Goal: Task Accomplishment & Management: Manage account settings

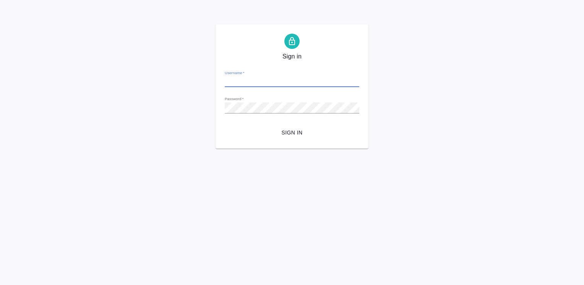
type input "[PERSON_NAME][EMAIL_ADDRESS][DOMAIN_NAME]"
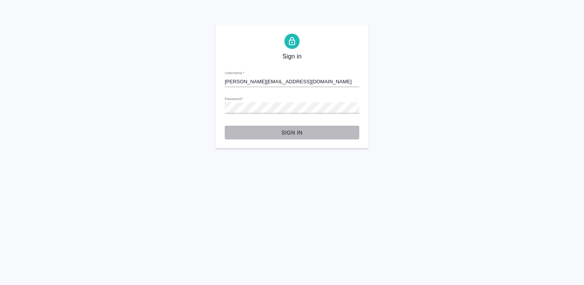
click at [289, 132] on span "Sign in" at bounding box center [292, 133] width 122 height 10
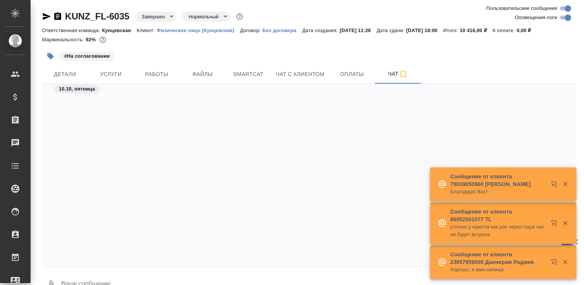
scroll to position [2451, 0]
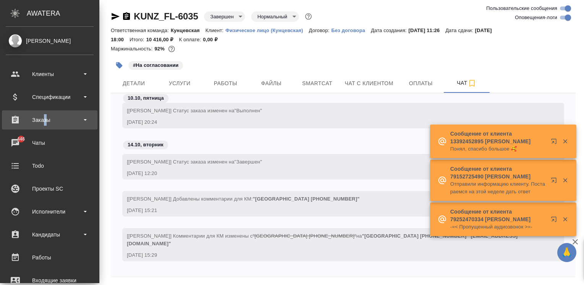
click at [45, 115] on div "Заказы" at bounding box center [50, 119] width 88 height 11
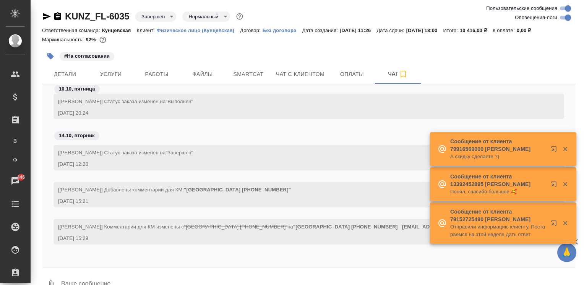
drag, startPoint x: 45, startPoint y: 115, endPoint x: 49, endPoint y: 140, distance: 24.7
click at [49, 140] on div "14.10, вторник" at bounding box center [308, 138] width 533 height 14
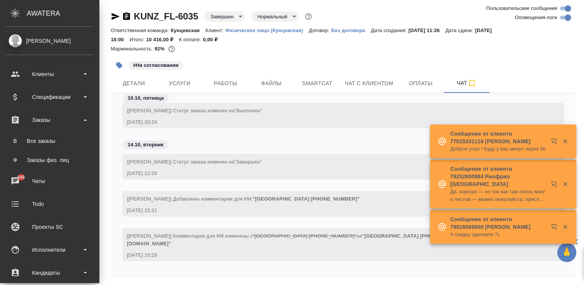
drag, startPoint x: 31, startPoint y: 118, endPoint x: 31, endPoint y: 133, distance: 14.5
click at [31, 118] on div "Заказы" at bounding box center [50, 119] width 88 height 11
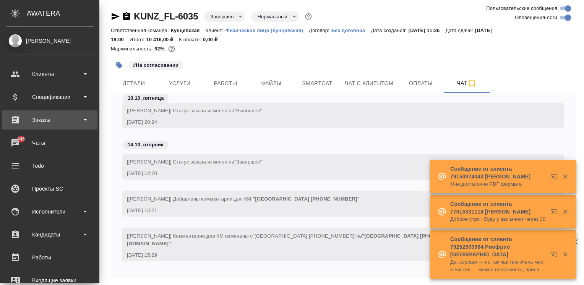
click at [30, 127] on div "Заказы" at bounding box center [50, 119] width 96 height 19
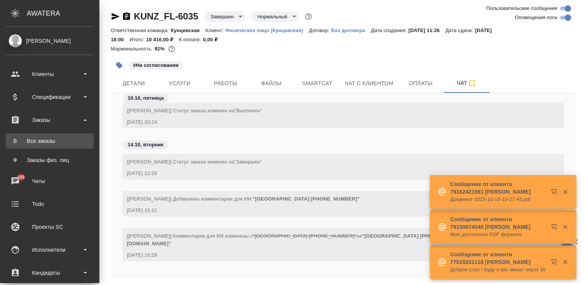
click at [30, 141] on div "Все заказы" at bounding box center [50, 141] width 80 height 8
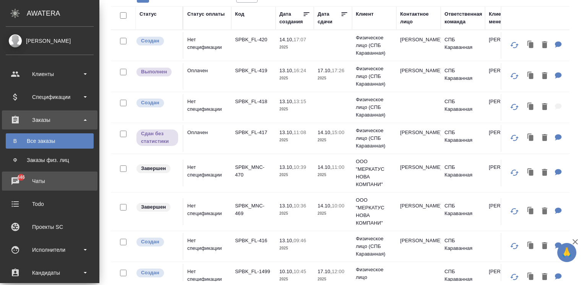
drag, startPoint x: 14, startPoint y: 181, endPoint x: 61, endPoint y: 177, distance: 47.2
click at [14, 181] on div "Чаты" at bounding box center [50, 180] width 88 height 11
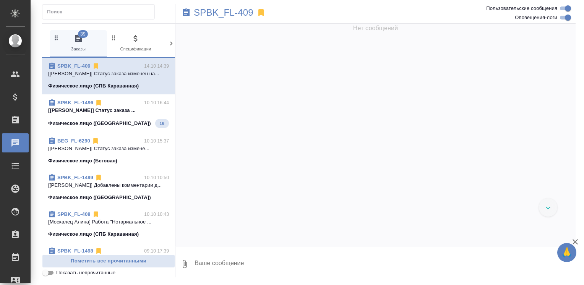
scroll to position [2407, 0]
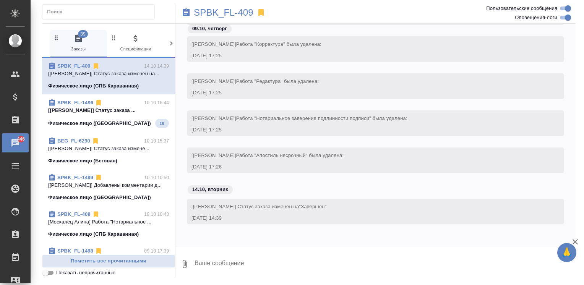
click at [172, 45] on icon at bounding box center [171, 44] width 8 height 8
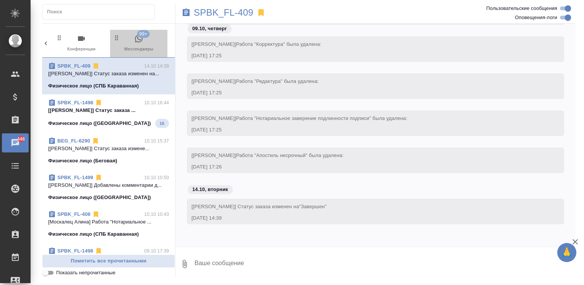
click at [139, 41] on icon "button" at bounding box center [138, 38] width 9 height 9
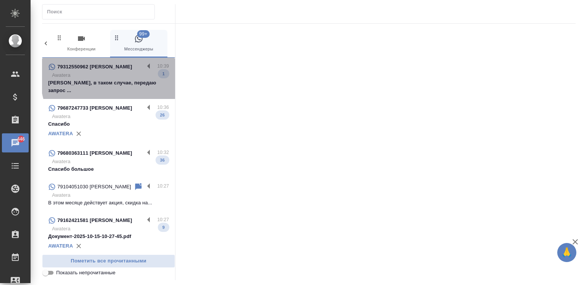
click at [134, 75] on p "Awatera" at bounding box center [110, 75] width 117 height 8
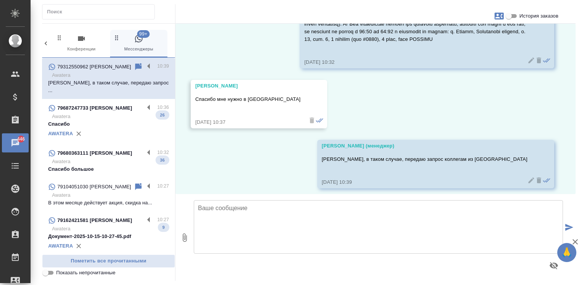
scroll to position [276, 0]
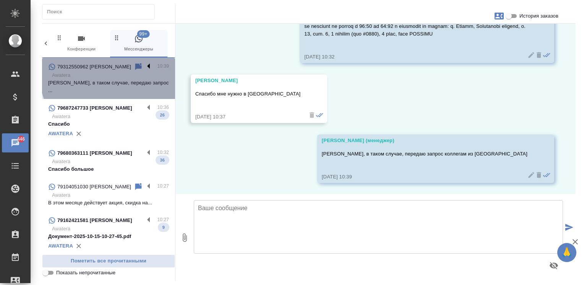
click at [144, 65] on label at bounding box center [150, 66] width 13 height 9
click at [0, 0] on input "checkbox" at bounding box center [0, 0] width 0 height 0
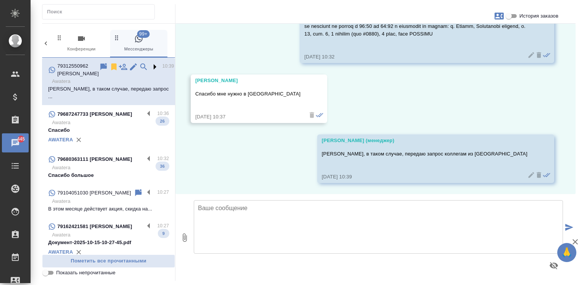
click at [149, 65] on label at bounding box center [155, 66] width 13 height 9
click at [0, 0] on input "checkbox" at bounding box center [0, 0] width 0 height 0
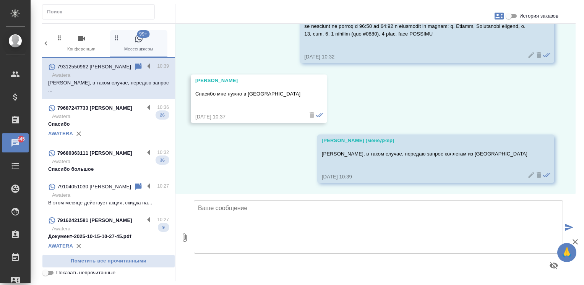
click at [129, 113] on p "Awatera" at bounding box center [110, 117] width 117 height 8
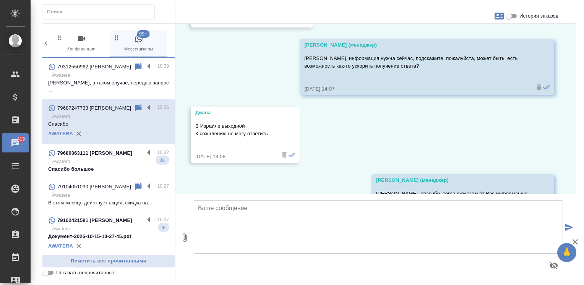
scroll to position [2280, 0]
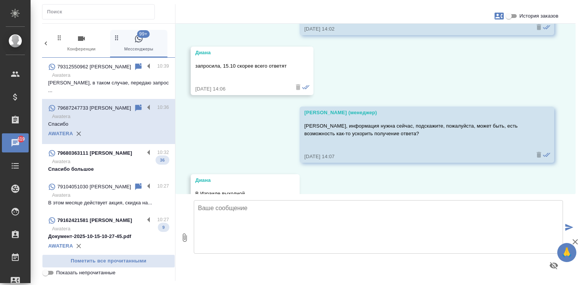
click at [96, 165] on p "Спасибо большое" at bounding box center [108, 169] width 121 height 8
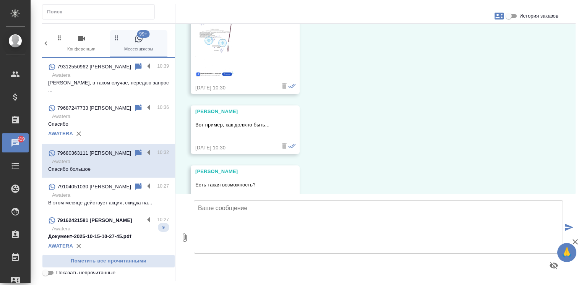
scroll to position [5141, 0]
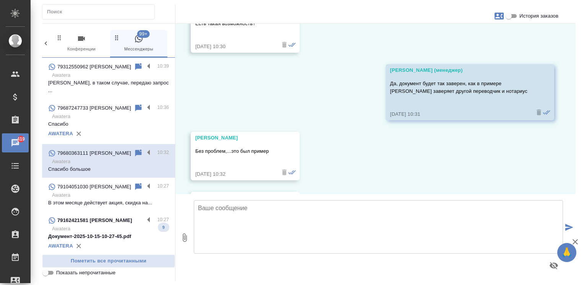
click at [105, 199] on p "В этом месяце действует акция, скидка на..." at bounding box center [108, 203] width 121 height 8
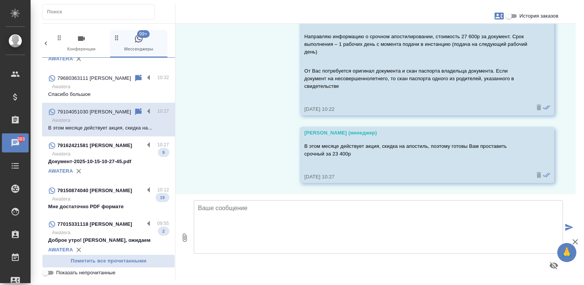
scroll to position [76, 0]
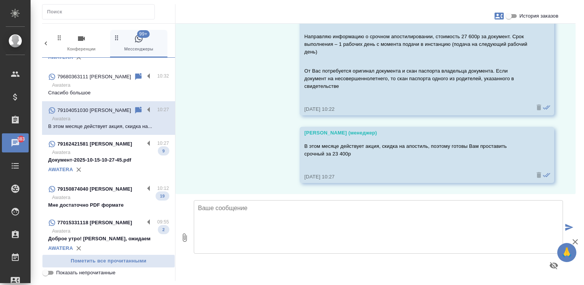
click at [113, 156] on p "Документ-2025-10-15-10-27-45.pdf" at bounding box center [108, 160] width 121 height 8
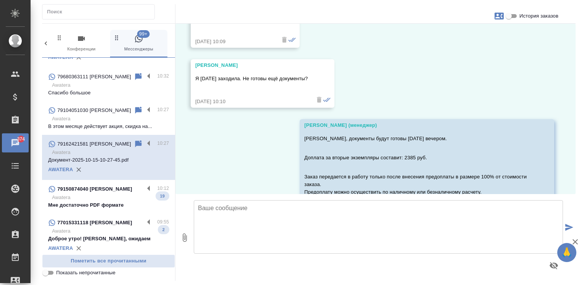
scroll to position [815, 0]
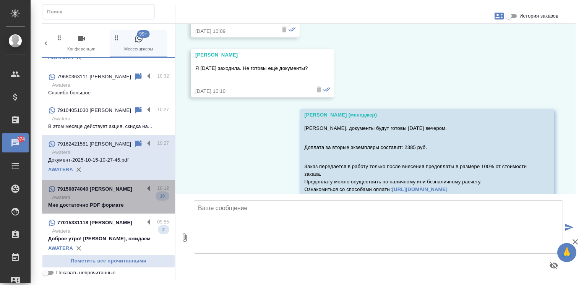
click at [115, 198] on p "Awatera" at bounding box center [110, 198] width 117 height 8
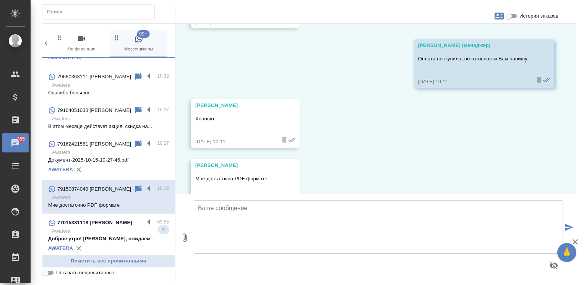
scroll to position [5216, 0]
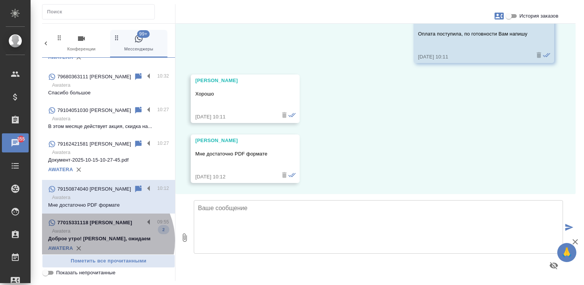
click at [102, 239] on p "Доброе утро! Хорошо, ожидаем" at bounding box center [108, 239] width 121 height 8
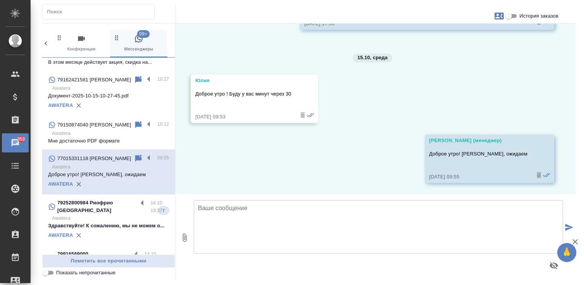
scroll to position [153, 0]
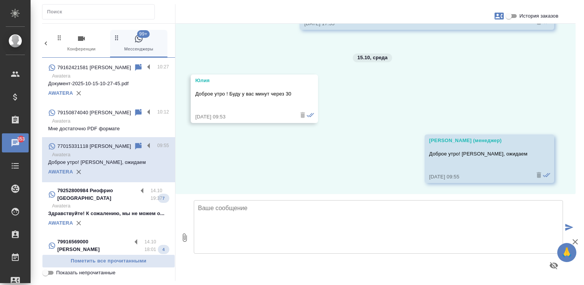
click at [131, 204] on p "Awatera" at bounding box center [110, 206] width 117 height 8
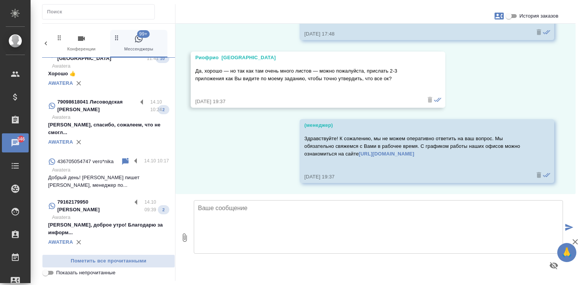
scroll to position [1108, 0]
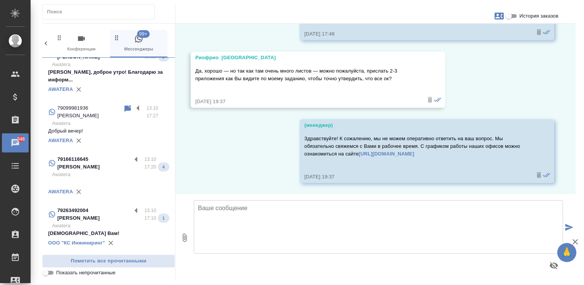
click at [129, 237] on div "ООО "КС Инжиниринг"" at bounding box center [108, 242] width 121 height 11
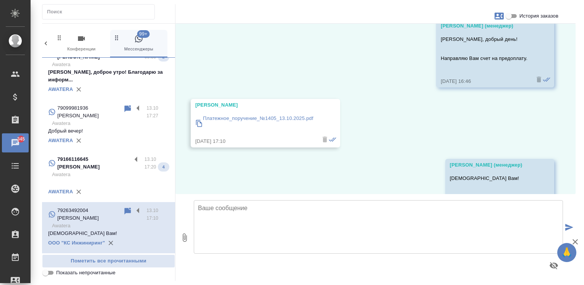
scroll to position [121, 0]
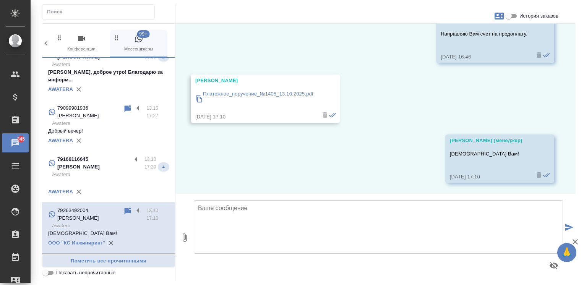
click at [112, 275] on p "спасибо" at bounding box center [108, 279] width 121 height 8
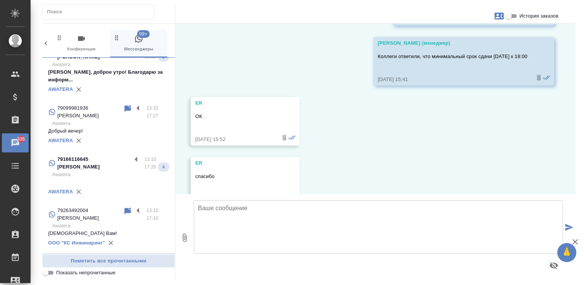
scroll to position [3269, 0]
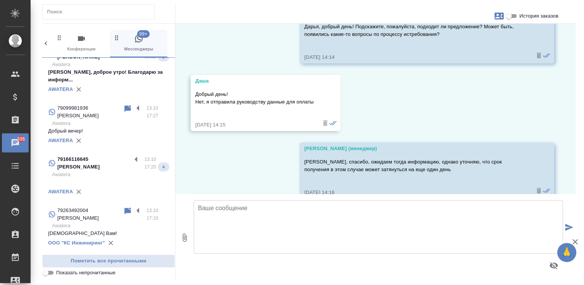
scroll to position [1261, 0]
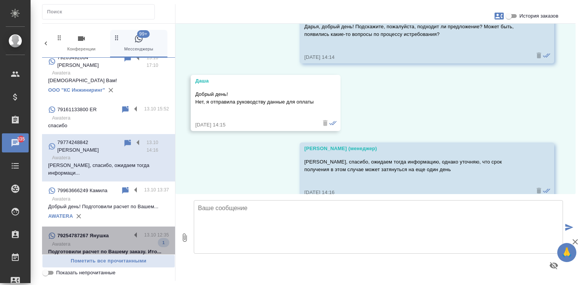
click at [112, 240] on p "Awatera" at bounding box center [110, 244] width 117 height 8
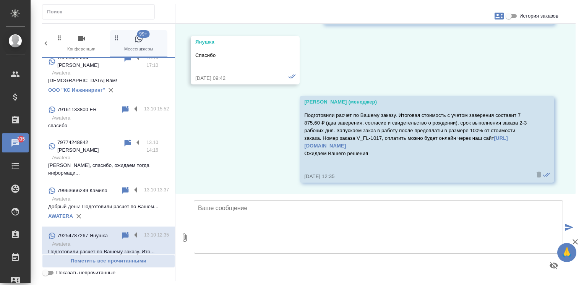
scroll to position [864, 0]
click at [81, 280] on p "Awatera" at bounding box center [110, 284] width 117 height 8
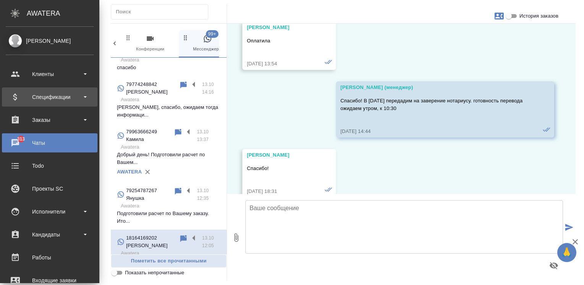
scroll to position [1429, 0]
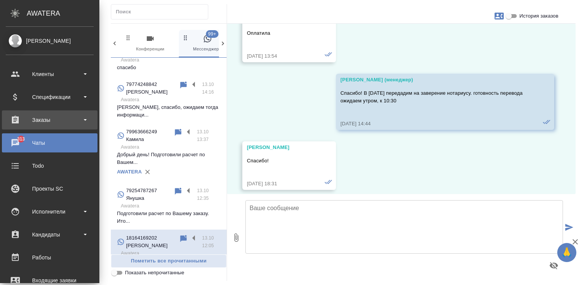
click at [25, 113] on div "Заказы" at bounding box center [50, 119] width 96 height 19
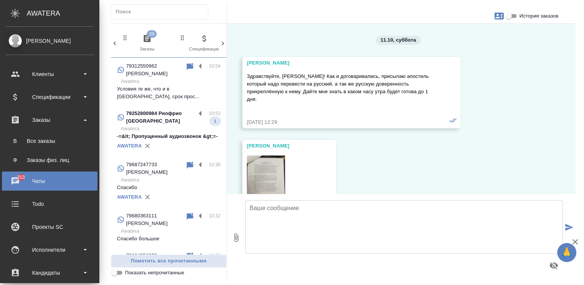
scroll to position [963, 0]
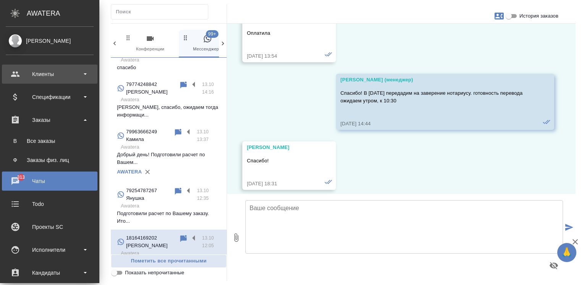
click at [66, 76] on div "Клиенты" at bounding box center [50, 73] width 88 height 11
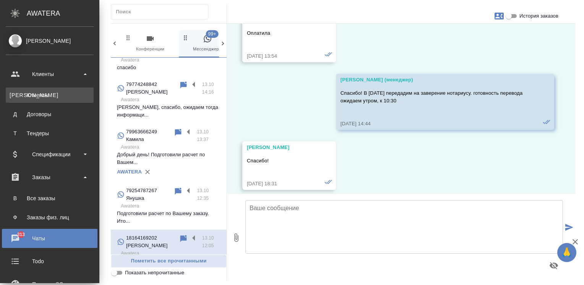
click at [63, 92] on div "Клиенты" at bounding box center [50, 95] width 80 height 8
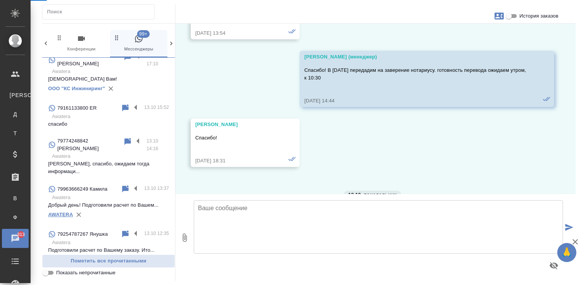
scroll to position [1255, 0]
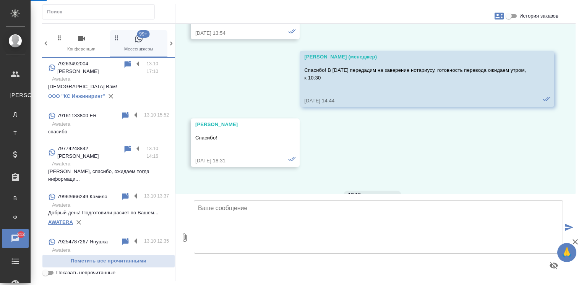
select select "RU"
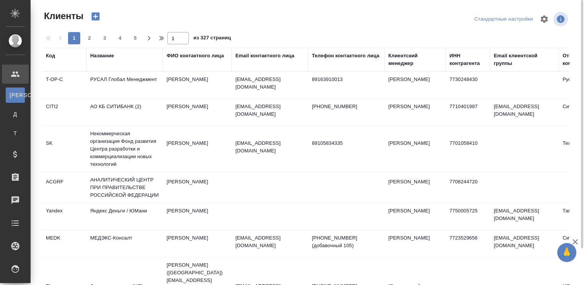
click at [100, 55] on div "Название" at bounding box center [102, 56] width 24 height 8
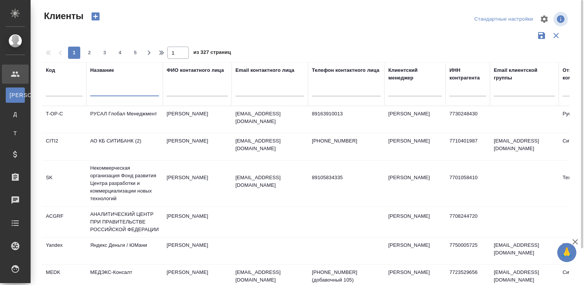
click at [101, 89] on input "text" at bounding box center [124, 92] width 69 height 10
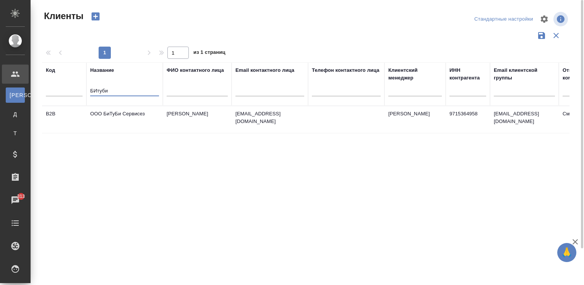
type input "БИтуби"
click at [172, 128] on td "Веселов Всеволод" at bounding box center [197, 119] width 69 height 27
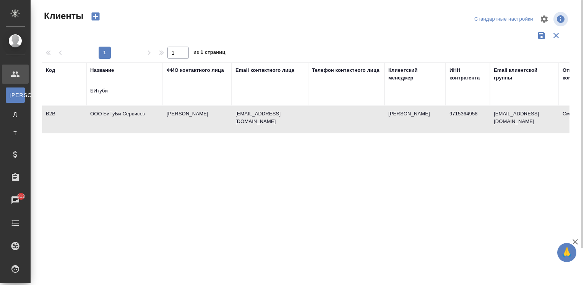
click at [172, 128] on td "Веселов Всеволод" at bounding box center [197, 119] width 69 height 27
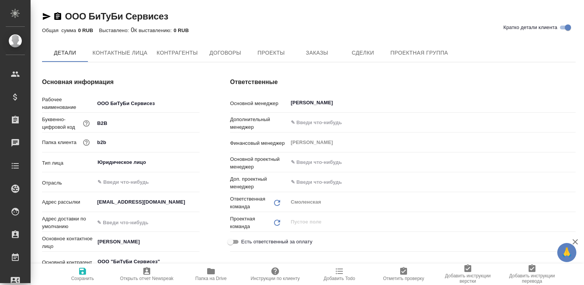
type textarea "x"
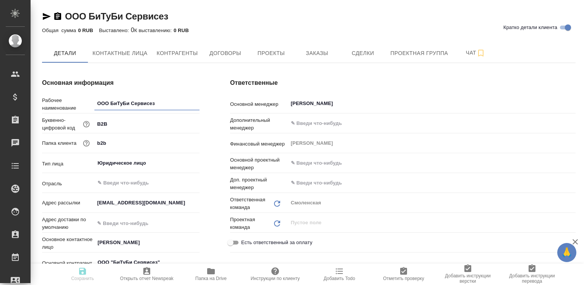
type textarea "x"
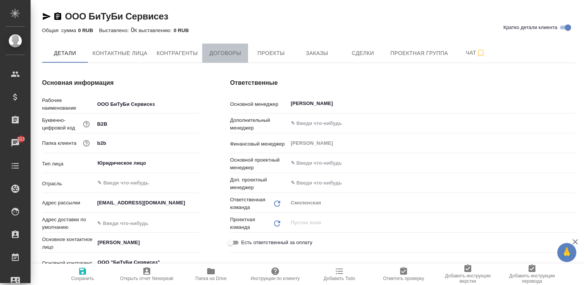
click at [221, 57] on span "Договоры" at bounding box center [225, 54] width 37 height 10
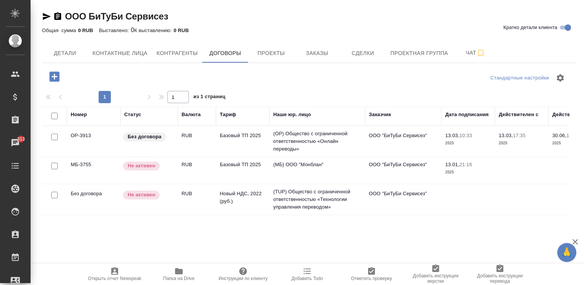
click at [174, 277] on span "Папка на Drive" at bounding box center [178, 278] width 31 height 5
click at [323, 49] on span "Заказы" at bounding box center [316, 54] width 37 height 10
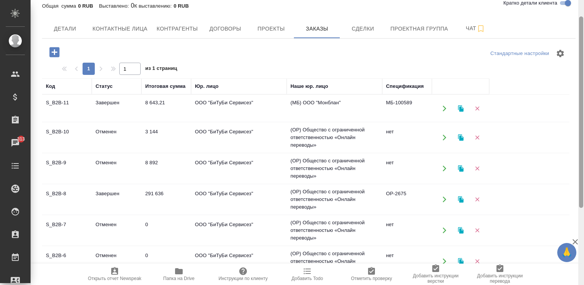
drag, startPoint x: 581, startPoint y: 106, endPoint x: 548, endPoint y: 33, distance: 80.0
click at [581, 29] on div at bounding box center [581, 111] width 4 height 191
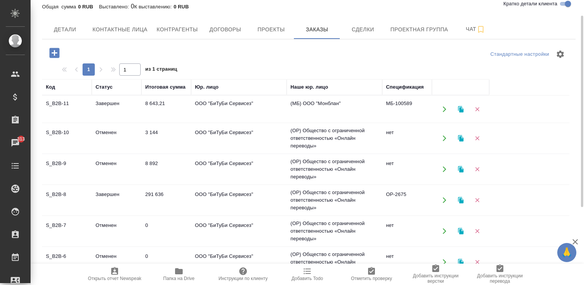
click at [51, 49] on icon "button" at bounding box center [54, 53] width 10 height 10
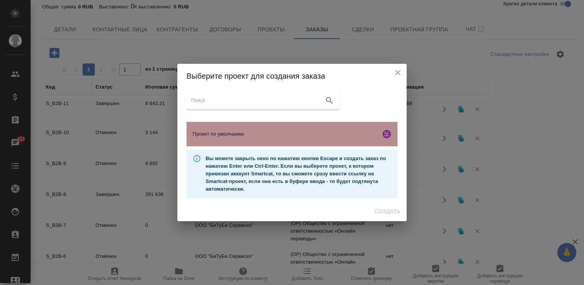
click at [255, 137] on span "Проект по умолчанию" at bounding box center [285, 134] width 185 height 8
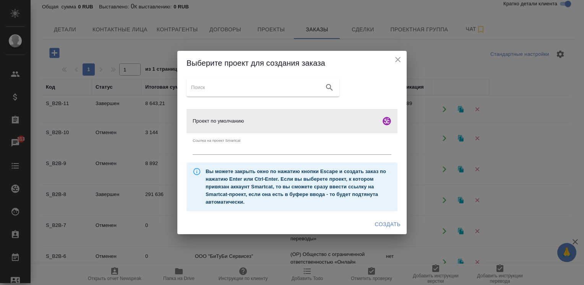
click at [383, 220] on span "Создать" at bounding box center [388, 225] width 26 height 10
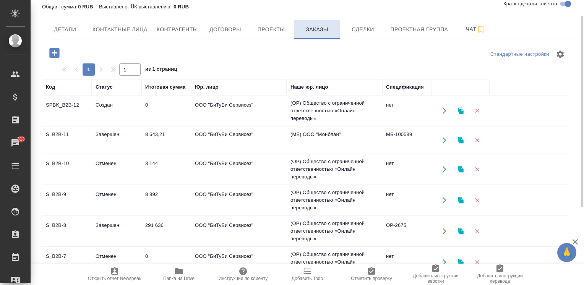
scroll to position [0, 0]
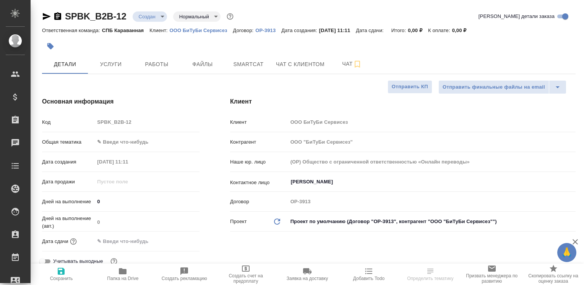
select select "RU"
click at [208, 61] on span "Файлы" at bounding box center [202, 65] width 37 height 10
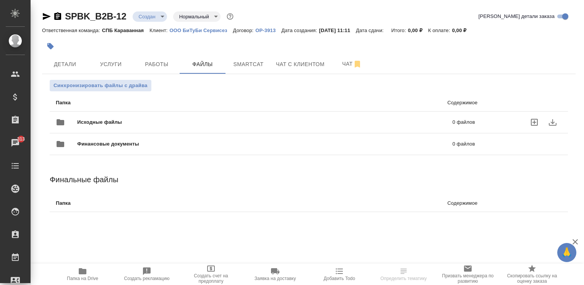
click at [538, 118] on icon "uploadFiles" at bounding box center [534, 122] width 9 height 9
click at [0, 0] on input "uploadFiles" at bounding box center [0, 0] width 0 height 0
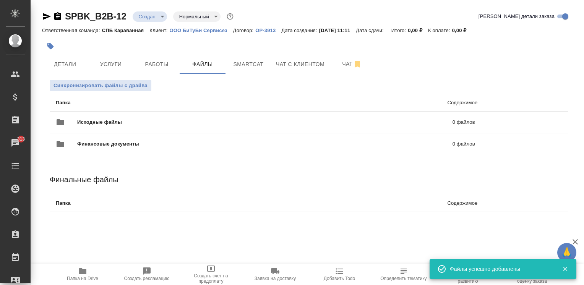
click at [157, 18] on body "🙏 .cls-1 fill:#fff; AWATERA [PERSON_NAME] Спецификации Заказы 313 Чаты Todo Про…" at bounding box center [292, 142] width 584 height 285
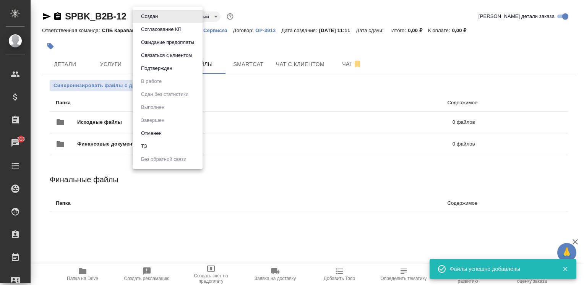
click at [158, 143] on li "ТЗ" at bounding box center [168, 146] width 70 height 13
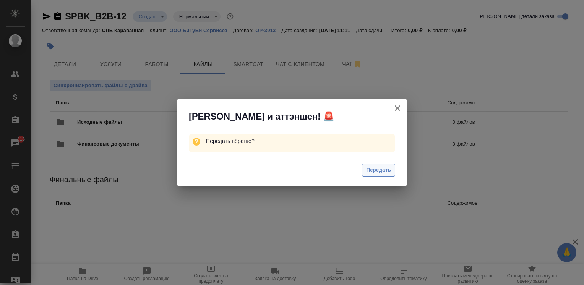
click at [383, 172] on span "Передать" at bounding box center [378, 170] width 25 height 9
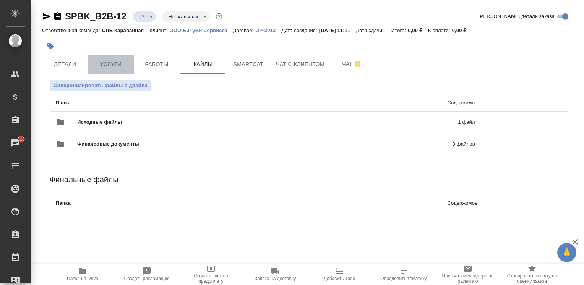
click at [109, 73] on button "Услуги" at bounding box center [111, 64] width 46 height 19
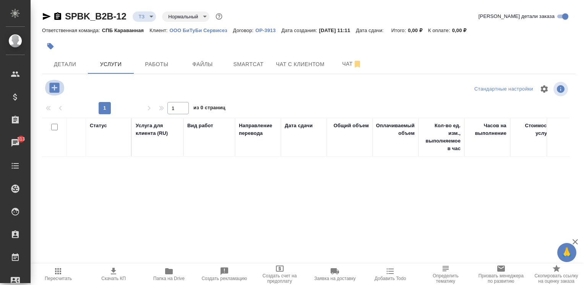
click at [52, 89] on icon "button" at bounding box center [54, 88] width 10 height 10
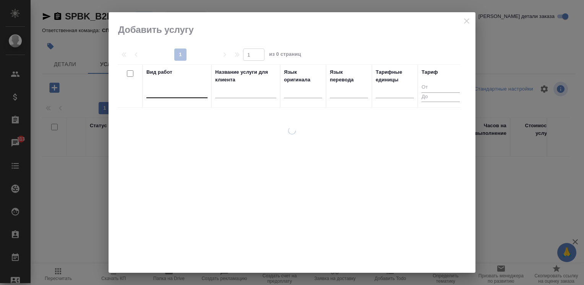
click at [176, 93] on div at bounding box center [176, 90] width 61 height 11
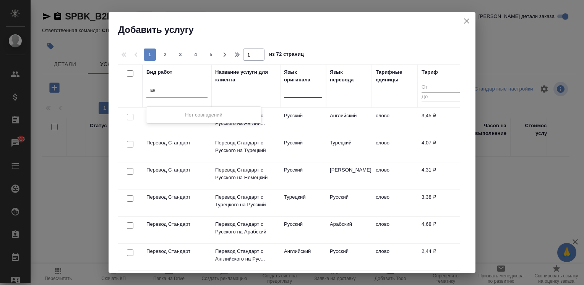
type input "а"
click at [300, 93] on div at bounding box center [303, 90] width 38 height 11
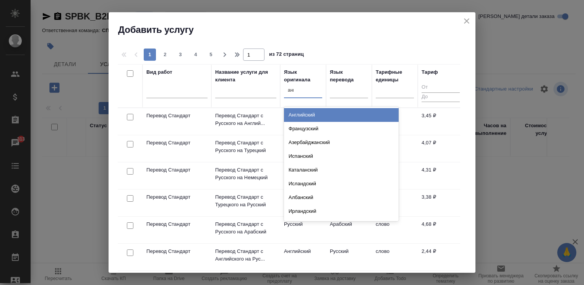
type input "англ"
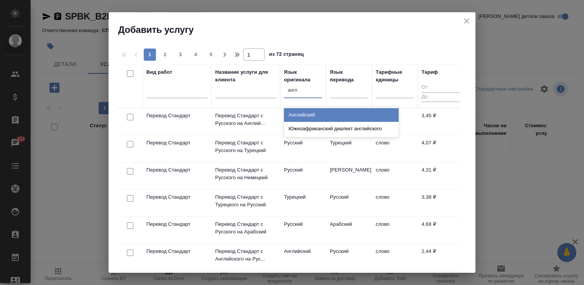
click at [290, 113] on div "Английский" at bounding box center [341, 115] width 115 height 14
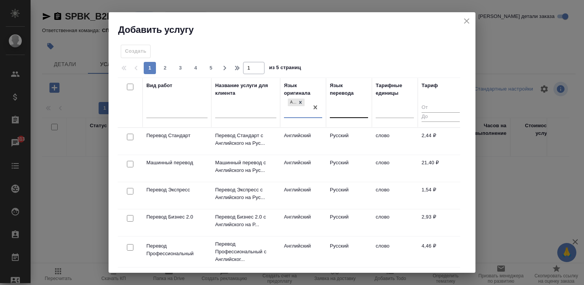
click at [340, 112] on div at bounding box center [349, 110] width 38 height 11
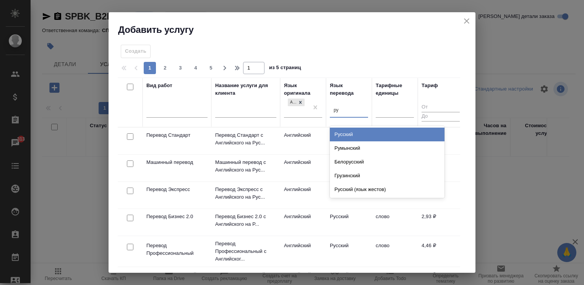
type input "рус"
click at [346, 131] on div "Русский" at bounding box center [387, 135] width 115 height 14
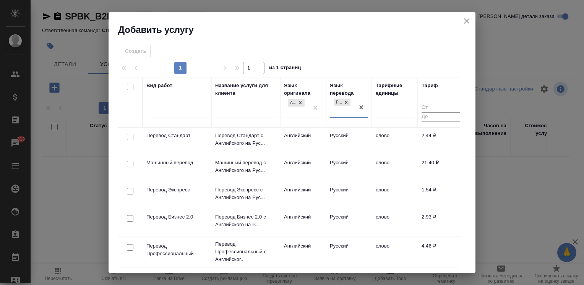
click at [391, 142] on td "слово" at bounding box center [395, 141] width 46 height 27
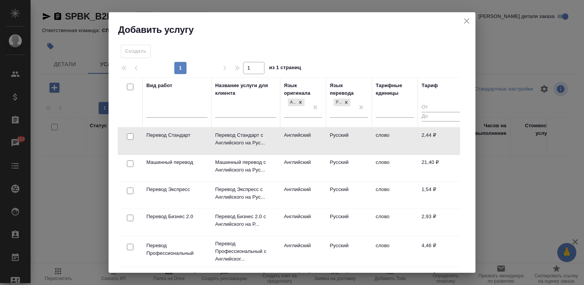
click at [391, 142] on td "слово" at bounding box center [395, 141] width 46 height 27
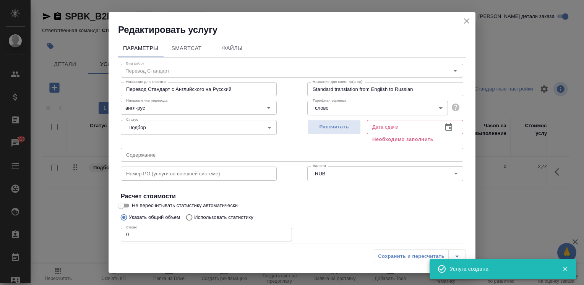
click at [190, 234] on input "0" at bounding box center [206, 235] width 171 height 14
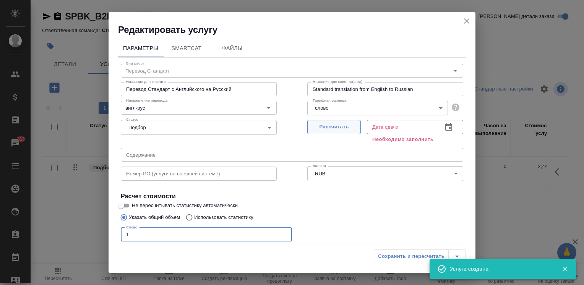
type input "1"
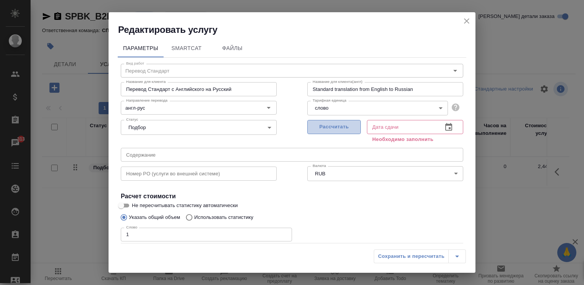
click at [340, 126] on span "Рассчитать" at bounding box center [333, 127] width 45 height 9
type input "[DATE] 11:11"
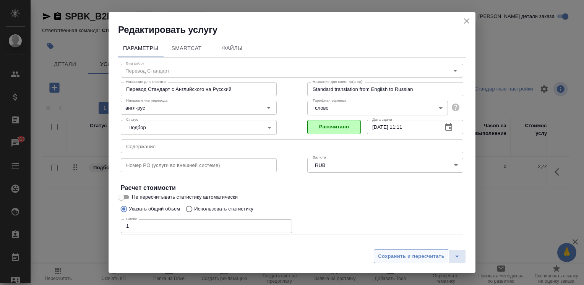
click at [400, 263] on button "Сохранить и пересчитать" at bounding box center [411, 256] width 75 height 14
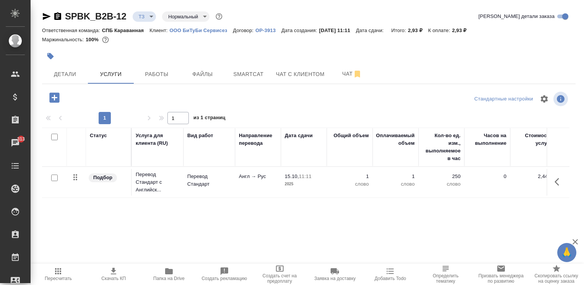
click at [552, 181] on button "button" at bounding box center [559, 182] width 18 height 18
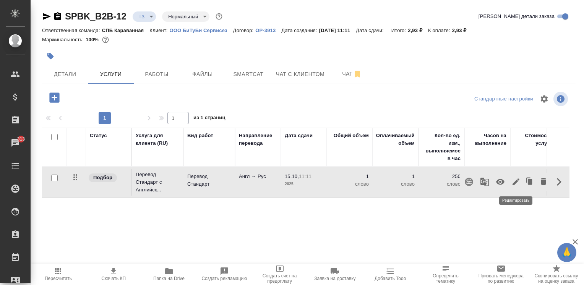
click at [516, 183] on icon "button" at bounding box center [515, 181] width 9 height 9
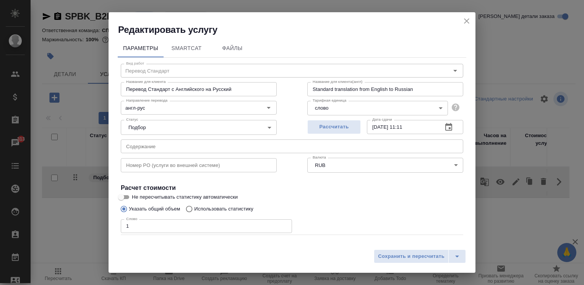
click at [150, 222] on input "1" at bounding box center [206, 226] width 171 height 14
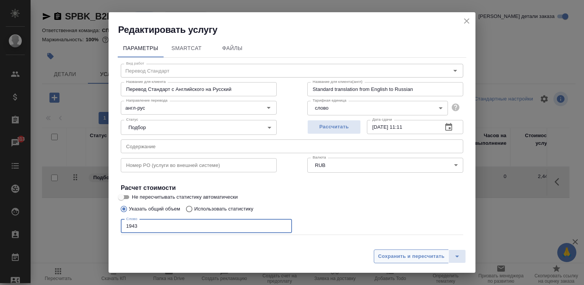
type input "1943"
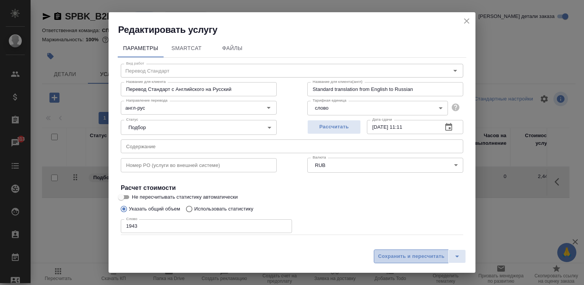
click at [432, 253] on span "Сохранить и пересчитать" at bounding box center [411, 256] width 66 height 9
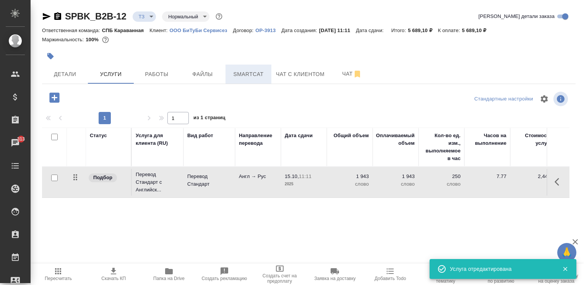
click at [239, 74] on span "Smartcat" at bounding box center [248, 75] width 37 height 10
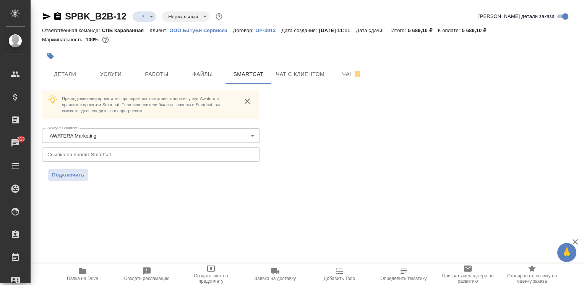
click at [89, 160] on input "text" at bounding box center [151, 154] width 218 height 14
click at [75, 175] on span "Подключить" at bounding box center [68, 175] width 32 height 8
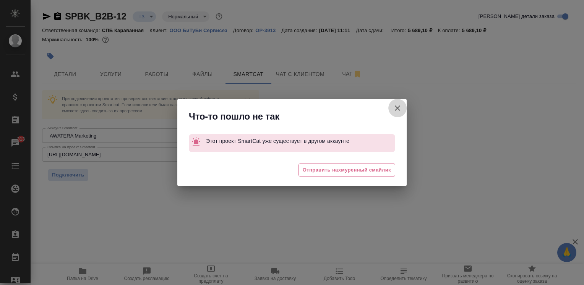
click at [397, 107] on icon "button" at bounding box center [397, 107] width 5 height 5
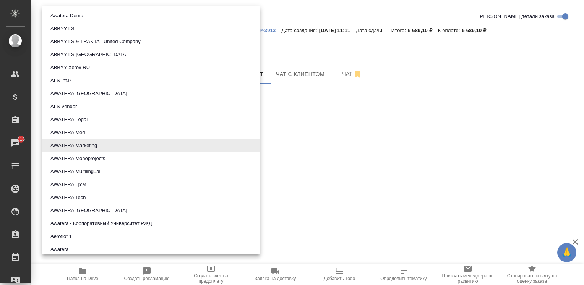
click at [252, 139] on body "🙏 .cls-1 fill:#fff; AWATERA Moskalets Alina Клиенты Спецификации Заказы 313 Чат…" at bounding box center [292, 142] width 584 height 285
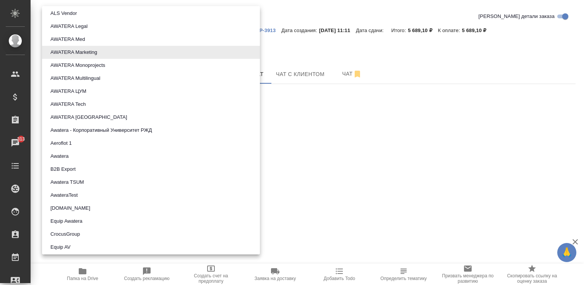
scroll to position [191, 0]
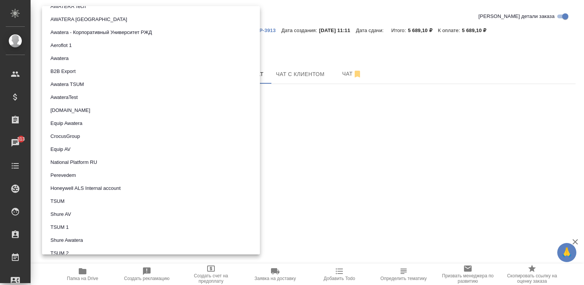
drag, startPoint x: 381, startPoint y: 151, endPoint x: 377, endPoint y: 154, distance: 4.1
click at [381, 152] on div at bounding box center [292, 142] width 584 height 285
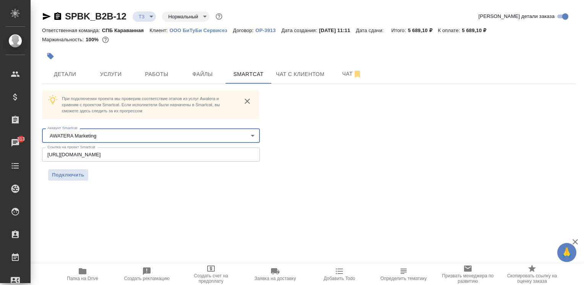
click at [249, 136] on body "🙏 .cls-1 fill:#fff; AWATERA Moskalets Alina Клиенты Спецификации Заказы 313 Чат…" at bounding box center [292, 142] width 584 height 285
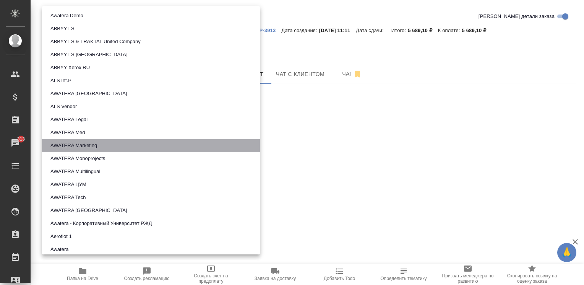
click at [237, 144] on li "AWATERA Marketing" at bounding box center [151, 145] width 218 height 13
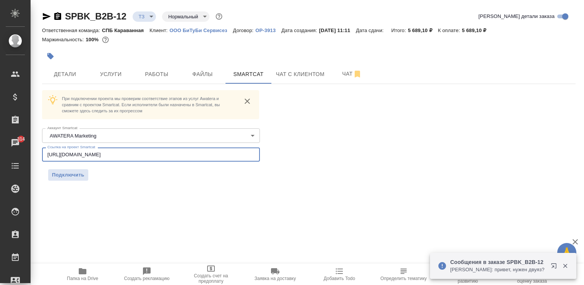
drag, startPoint x: 249, startPoint y: 153, endPoint x: 46, endPoint y: 150, distance: 202.9
click at [46, 150] on input "https://smartcat.com/projects/34ab56fd-4207-415e-9e08-577b1965d660/statistics" at bounding box center [151, 154] width 218 height 14
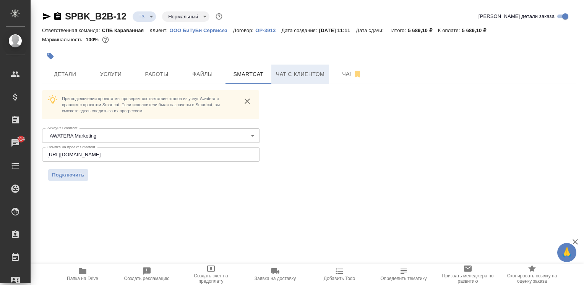
click at [312, 78] on span "Чат с клиентом" at bounding box center [300, 75] width 49 height 10
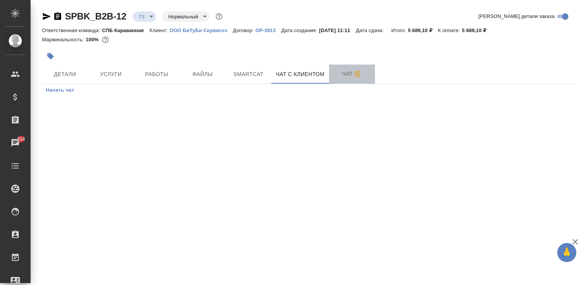
click at [338, 78] on span "Чат" at bounding box center [352, 74] width 37 height 10
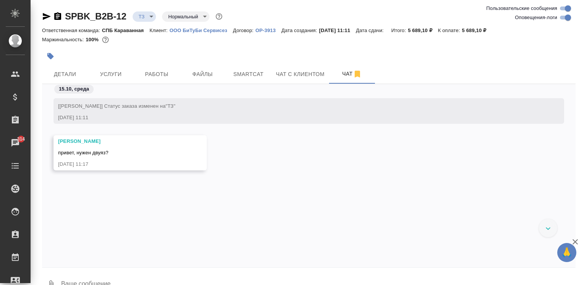
scroll to position [17, 0]
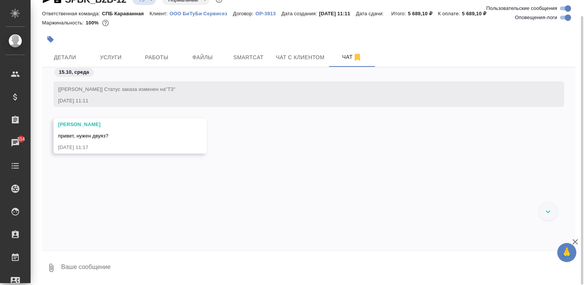
click at [109, 268] on textarea at bounding box center [317, 268] width 515 height 26
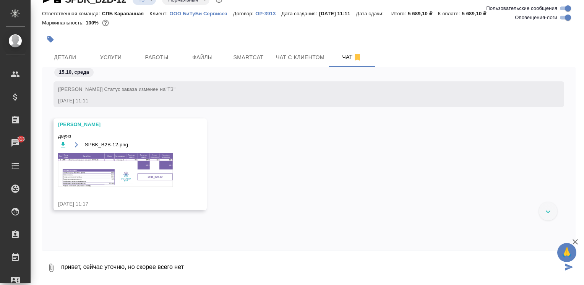
click at [129, 166] on img at bounding box center [115, 170] width 115 height 34
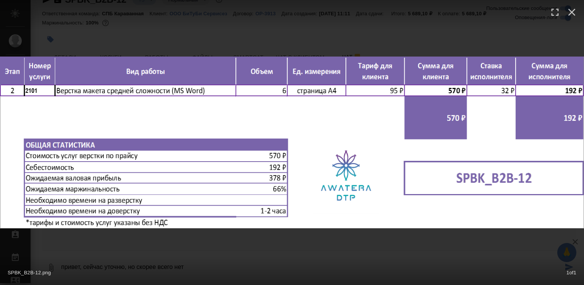
click at [352, 252] on div "SPBK_B2B-12.png 1 of 1" at bounding box center [292, 142] width 584 height 285
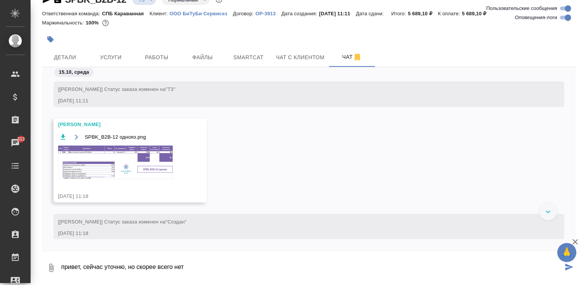
click at [190, 263] on textarea "привет, сейчас уточню, но скорее всего нет" at bounding box center [311, 268] width 502 height 26
type textarea "привет, сейчас уточню, но скорее всего нет"
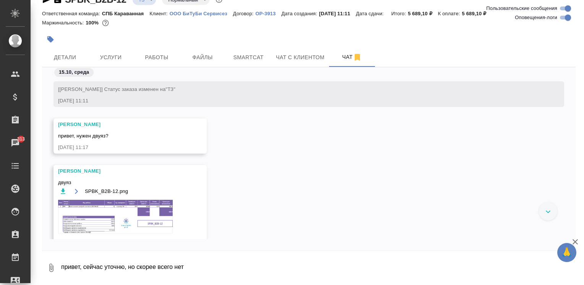
scroll to position [199, 0]
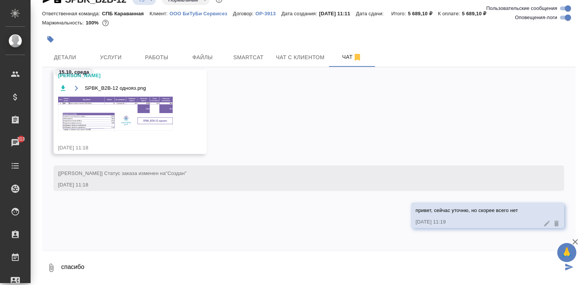
type textarea "спасибо"
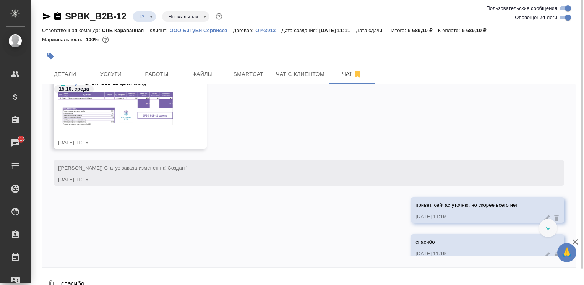
scroll to position [198, 0]
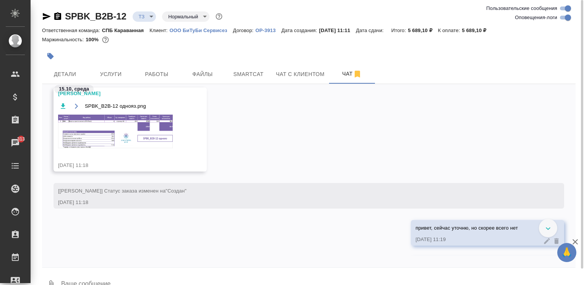
click at [112, 129] on img at bounding box center [115, 132] width 115 height 34
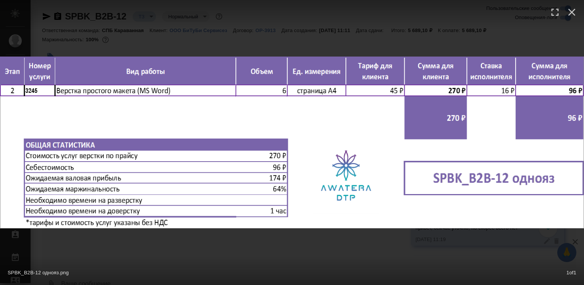
click at [299, 29] on div "SPBK_B2B-12 однояз.png 1 of 1" at bounding box center [292, 142] width 584 height 285
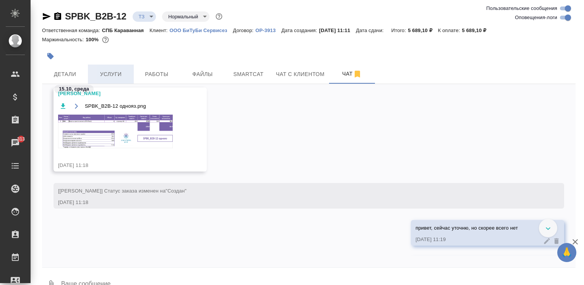
click at [116, 73] on span "Услуги" at bounding box center [110, 75] width 37 height 10
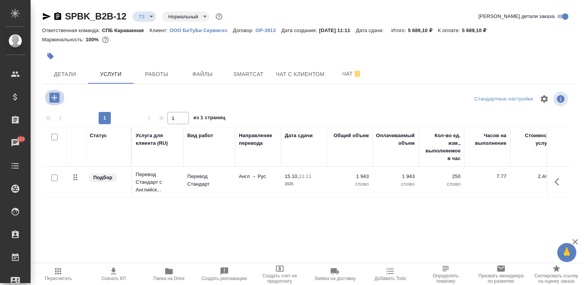
click at [52, 99] on icon "button" at bounding box center [54, 97] width 10 height 10
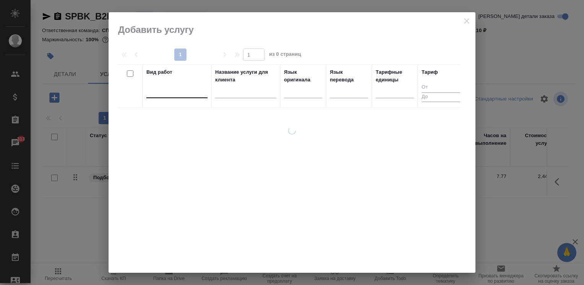
click at [187, 92] on div at bounding box center [176, 90] width 61 height 11
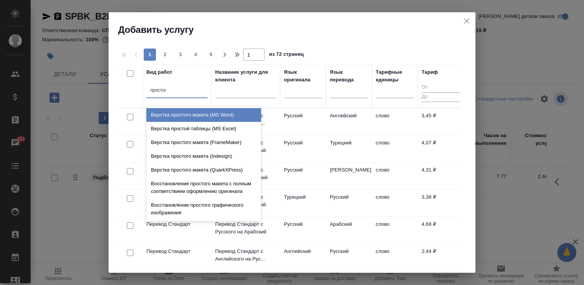
type input "простого"
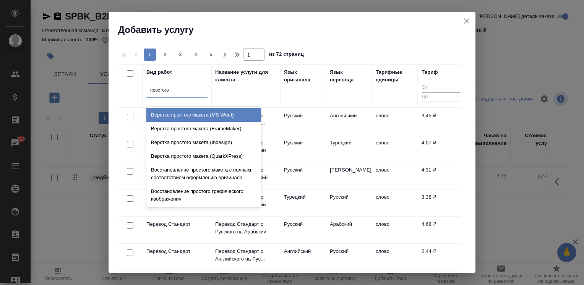
click at [179, 118] on div "Верстка простого макета (MS Word)" at bounding box center [203, 115] width 115 height 14
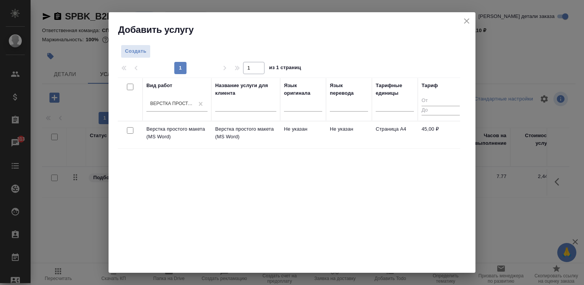
click at [329, 128] on td "Не указан" at bounding box center [349, 134] width 46 height 27
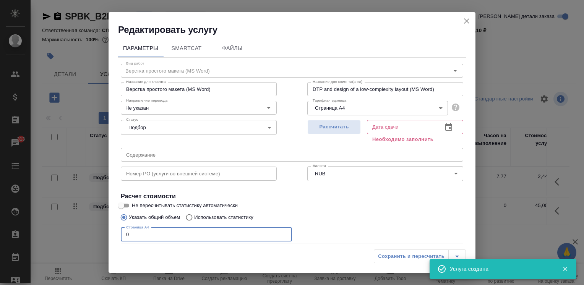
click at [226, 232] on input "0" at bounding box center [206, 235] width 171 height 14
click at [340, 127] on span "Рассчитать" at bounding box center [333, 127] width 45 height 9
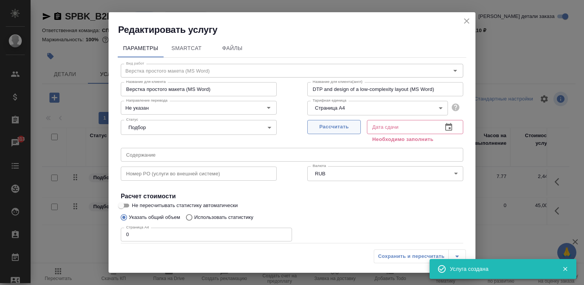
type input "15.10.2025 11:20"
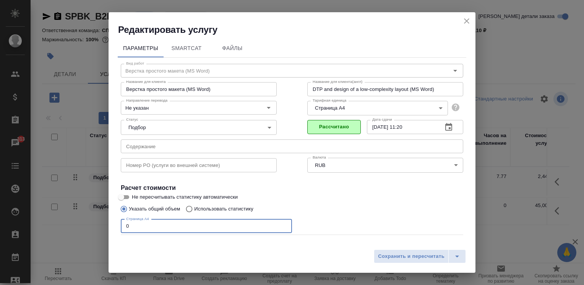
click at [233, 222] on input "0" at bounding box center [206, 226] width 171 height 14
type input "6"
click at [388, 252] on span "Сохранить и пересчитать" at bounding box center [411, 256] width 66 height 9
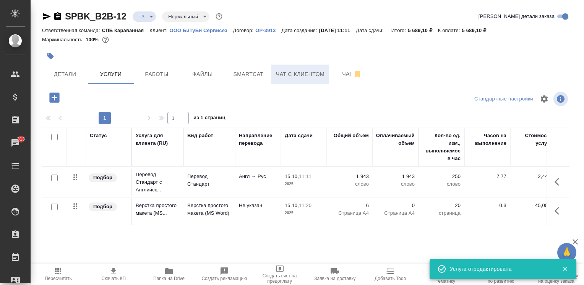
click at [296, 83] on button "Чат с клиентом" at bounding box center [300, 74] width 58 height 19
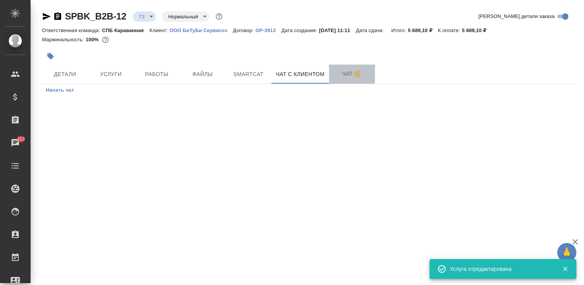
click at [335, 76] on span "Чат" at bounding box center [352, 74] width 37 height 10
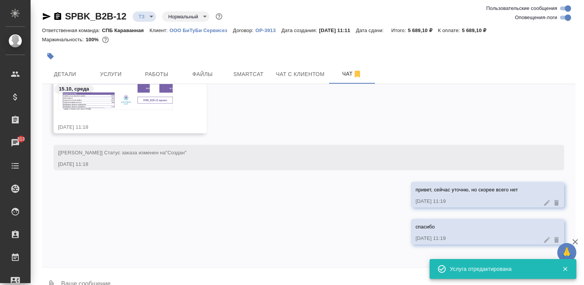
scroll to position [150, 0]
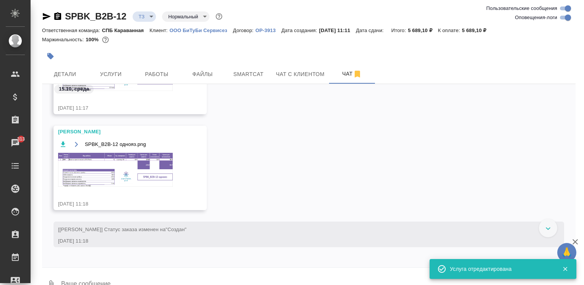
click at [143, 164] on img at bounding box center [115, 170] width 115 height 34
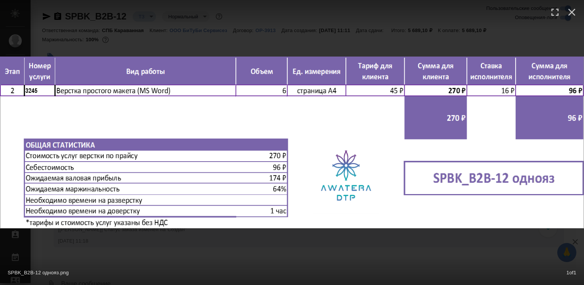
click at [220, 249] on div "SPBK_B2B-12 однояз.png 1 of 1" at bounding box center [292, 142] width 584 height 285
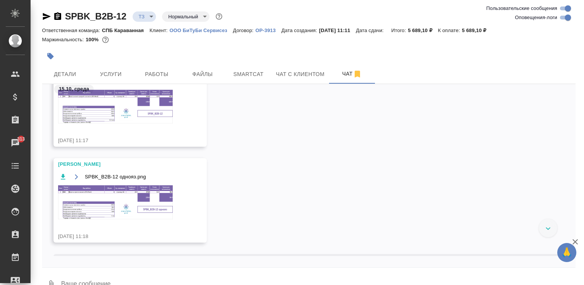
scroll to position [235, 0]
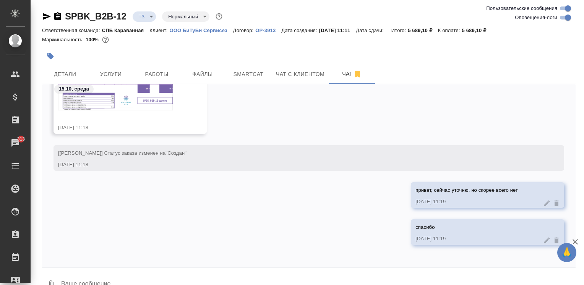
click at [57, 15] on icon "button" at bounding box center [57, 16] width 9 height 9
click at [112, 76] on span "Услуги" at bounding box center [110, 75] width 37 height 10
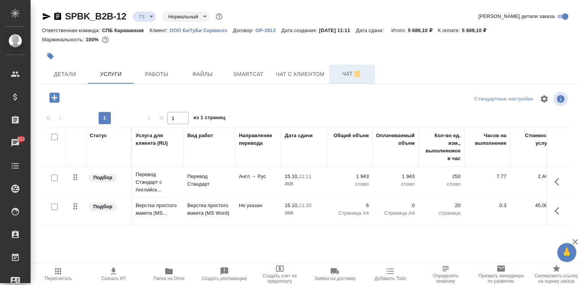
click at [335, 72] on span "Чат" at bounding box center [352, 74] width 37 height 10
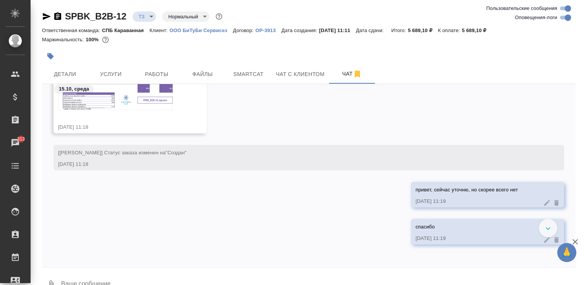
scroll to position [150, 0]
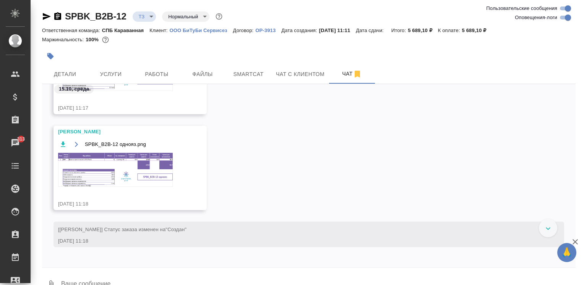
click at [125, 177] on img at bounding box center [115, 170] width 115 height 34
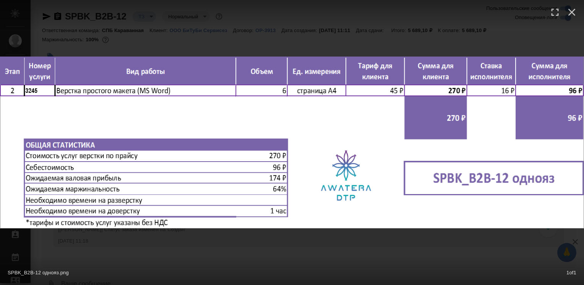
click at [312, 245] on div "SPBK_B2B-12 однояз.png 1 of 1" at bounding box center [292, 142] width 584 height 285
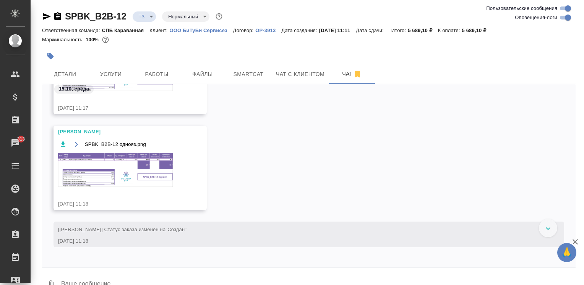
click at [148, 152] on div "SPBK_B2B-12 однояз.png" at bounding box center [119, 167] width 122 height 57
click at [145, 178] on img at bounding box center [115, 170] width 115 height 34
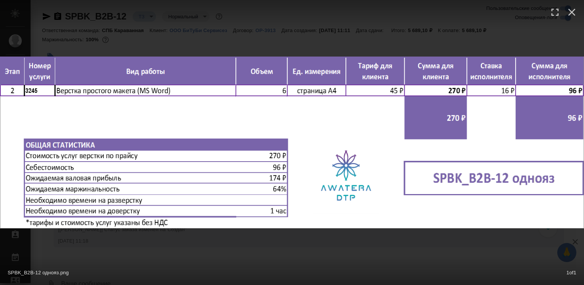
click at [253, 255] on div "SPBK_B2B-12 однояз.png 1 of 1" at bounding box center [292, 142] width 584 height 285
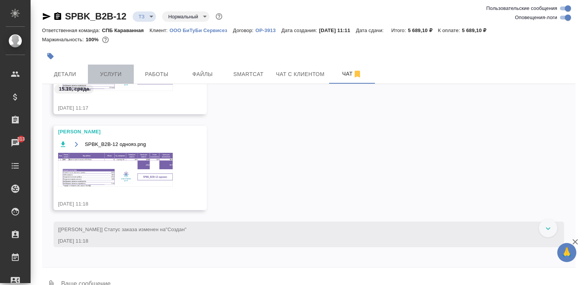
click at [128, 77] on span "Услуги" at bounding box center [110, 75] width 37 height 10
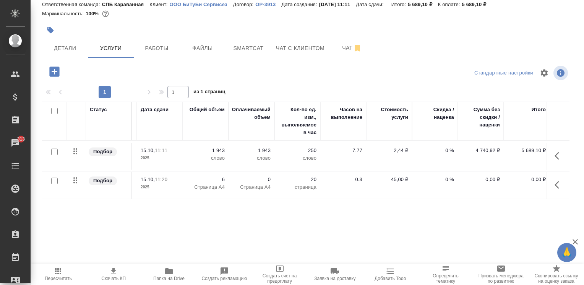
scroll to position [0, 153]
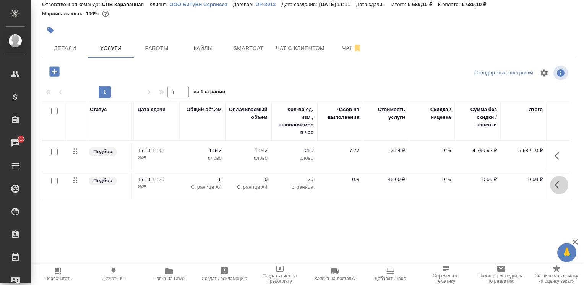
click at [555, 188] on icon "button" at bounding box center [558, 184] width 9 height 9
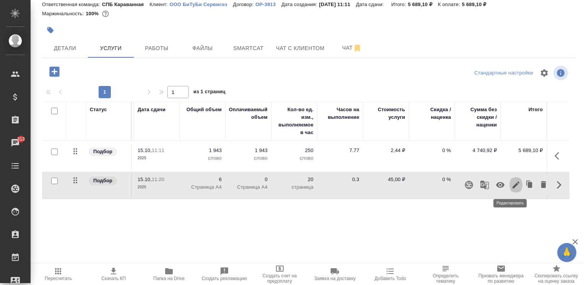
click at [513, 184] on icon "button" at bounding box center [515, 184] width 9 height 9
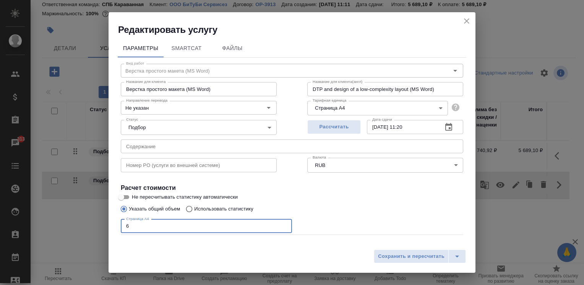
click at [171, 224] on input "6" at bounding box center [206, 226] width 171 height 14
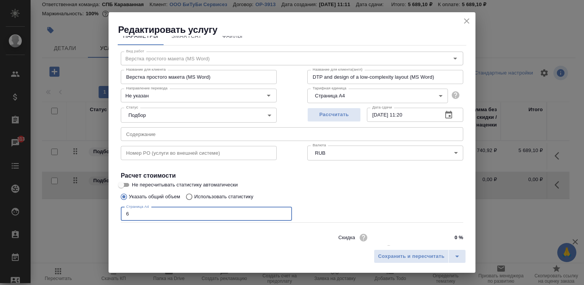
scroll to position [0, 0]
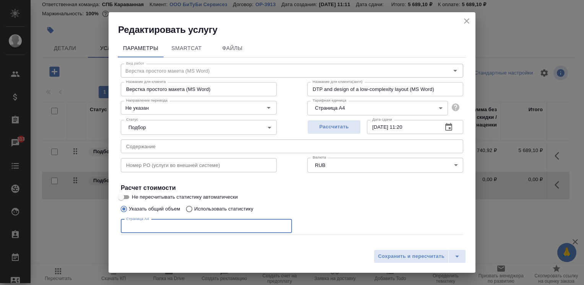
type input "6"
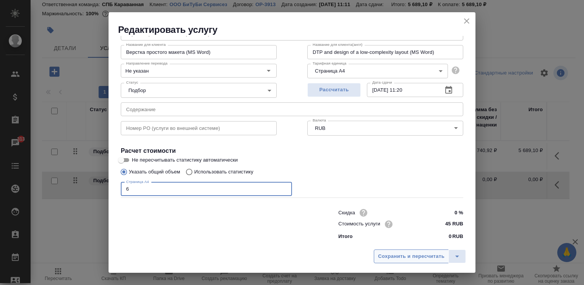
click at [419, 258] on span "Сохранить и пересчитать" at bounding box center [411, 256] width 66 height 9
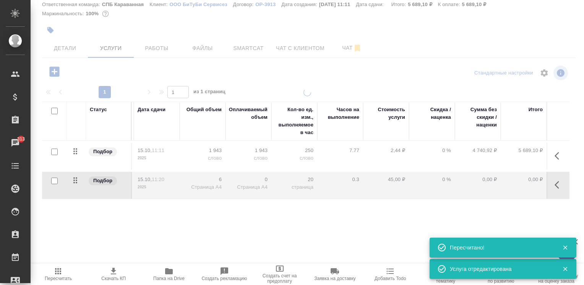
type input "new"
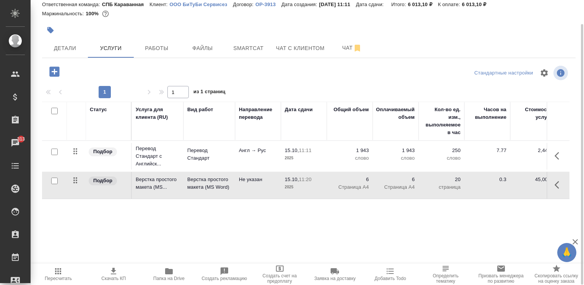
scroll to position [0, 0]
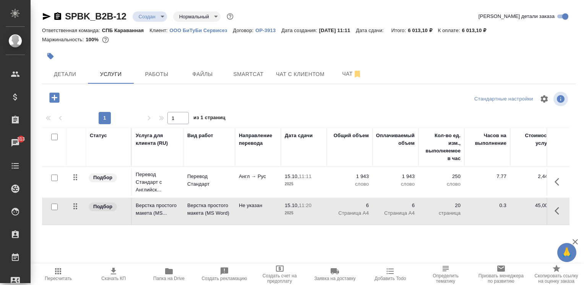
click at [554, 177] on icon "button" at bounding box center [558, 181] width 9 height 9
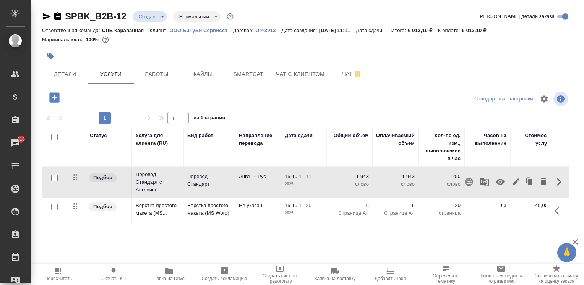
click at [512, 184] on icon "button" at bounding box center [515, 181] width 7 height 7
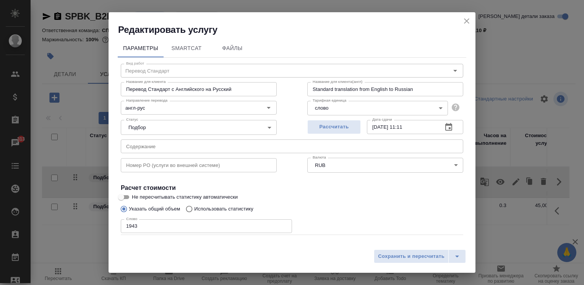
click at [465, 19] on icon "close" at bounding box center [466, 20] width 9 height 9
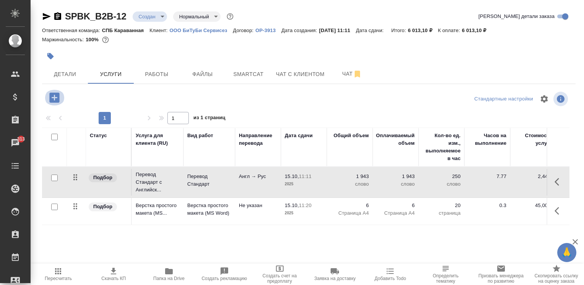
click at [58, 93] on icon "button" at bounding box center [54, 97] width 10 height 10
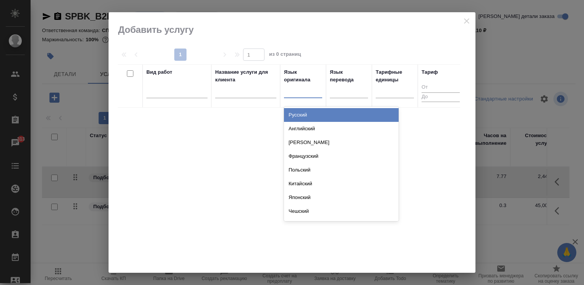
click at [297, 94] on div at bounding box center [303, 90] width 38 height 11
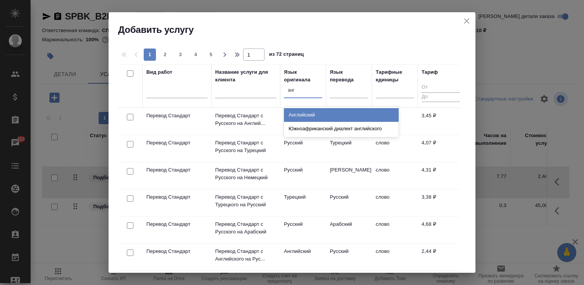
type input "англ"
drag, startPoint x: 319, startPoint y: 115, endPoint x: 331, endPoint y: 104, distance: 16.5
click at [320, 114] on div "Английский" at bounding box center [341, 115] width 115 height 14
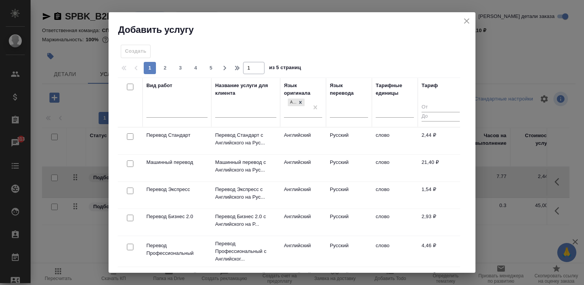
click at [336, 100] on div "Язык перевода" at bounding box center [349, 103] width 38 height 42
drag, startPoint x: 336, startPoint y: 100, endPoint x: 337, endPoint y: 110, distance: 9.6
click at [337, 109] on div at bounding box center [349, 110] width 38 height 11
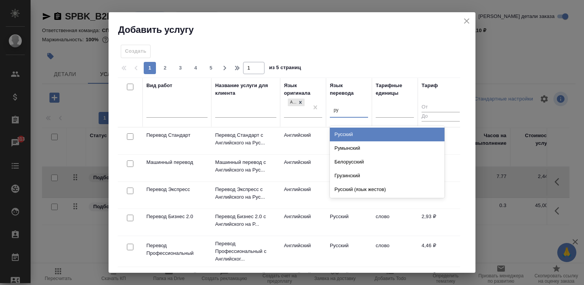
type input "рус"
drag, startPoint x: 344, startPoint y: 131, endPoint x: 345, endPoint y: 137, distance: 6.1
click at [345, 131] on div "Русский" at bounding box center [387, 135] width 115 height 14
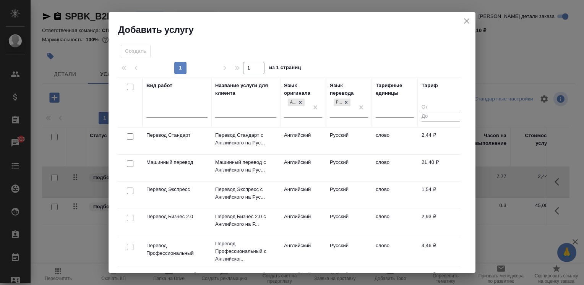
click at [366, 143] on td "Русский" at bounding box center [349, 141] width 46 height 27
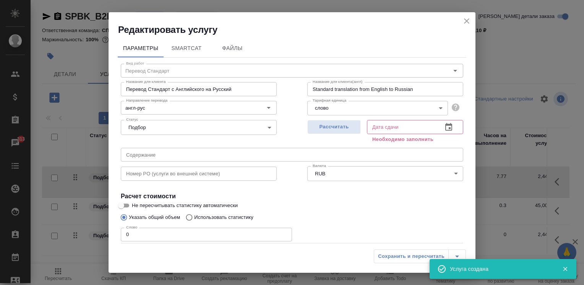
click at [466, 25] on icon "close" at bounding box center [466, 20] width 9 height 9
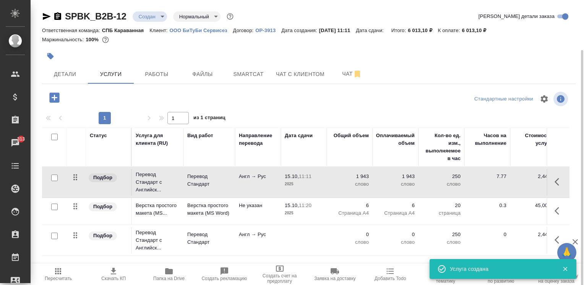
scroll to position [26, 0]
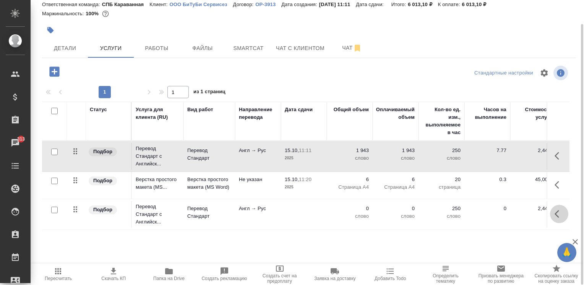
click at [554, 211] on icon "button" at bounding box center [558, 213] width 9 height 9
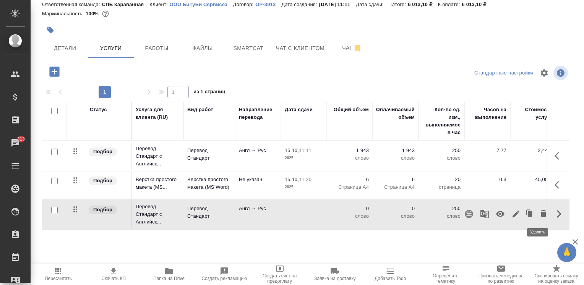
click at [541, 214] on icon "button" at bounding box center [543, 213] width 5 height 7
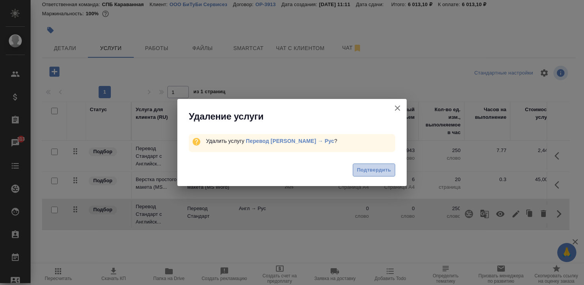
click at [376, 167] on span "Подтвердить" at bounding box center [374, 170] width 34 height 9
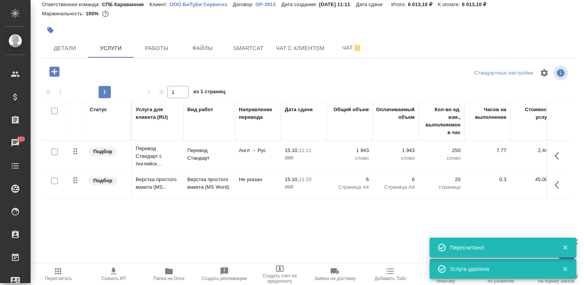
click at [554, 156] on icon "button" at bounding box center [558, 155] width 9 height 9
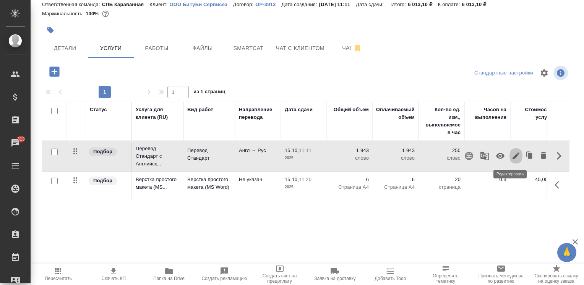
click at [511, 157] on icon "button" at bounding box center [515, 155] width 9 height 9
click at [70, 273] on span "Пересчитать" at bounding box center [58, 274] width 46 height 15
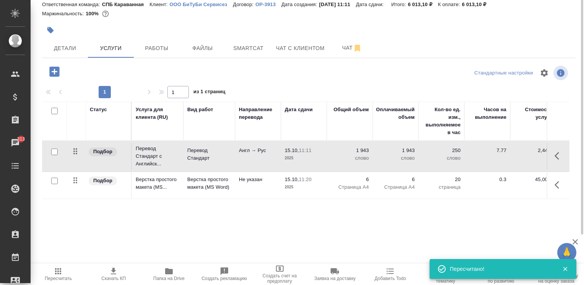
scroll to position [0, 0]
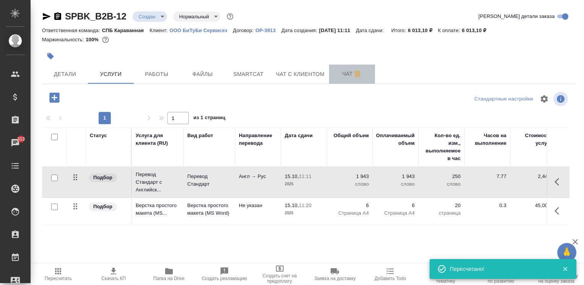
click at [337, 71] on span "Чат" at bounding box center [352, 74] width 37 height 10
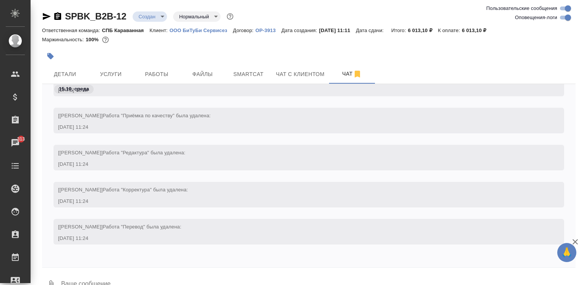
scroll to position [17, 0]
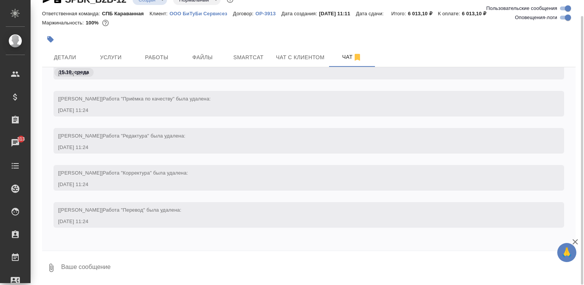
click at [177, 267] on textarea at bounding box center [317, 268] width 515 height 26
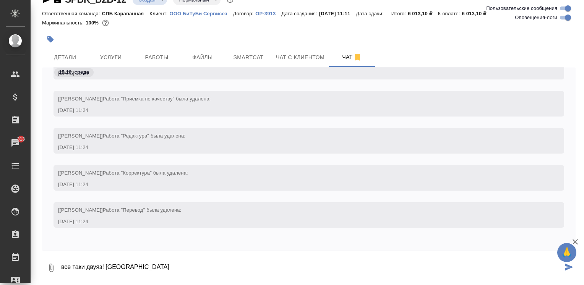
type textarea "все таки двуяз! спасибо"
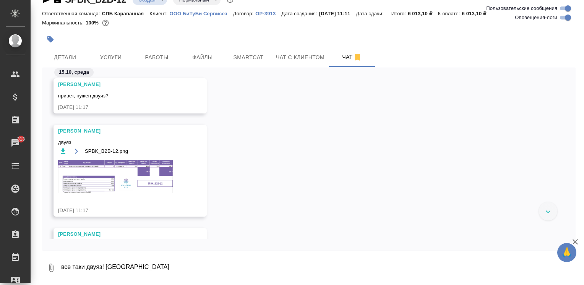
scroll to position [38, 0]
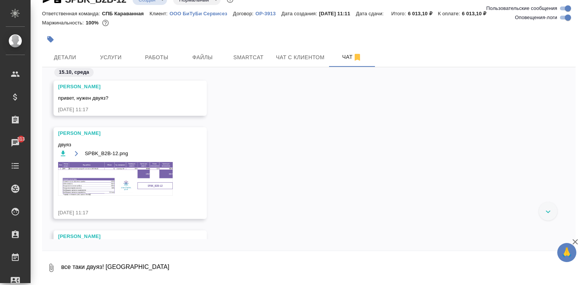
click at [98, 185] on img at bounding box center [115, 179] width 115 height 34
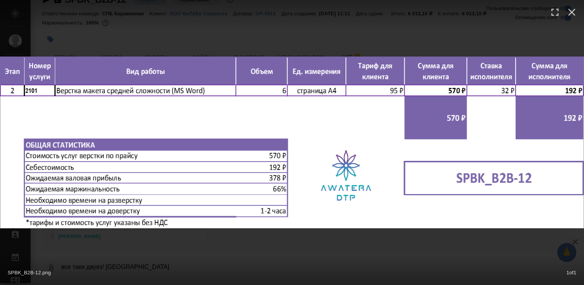
drag, startPoint x: 191, startPoint y: 243, endPoint x: 183, endPoint y: 237, distance: 10.2
click at [191, 243] on div "SPBK_B2B-12.png 1 of 1" at bounding box center [292, 142] width 584 height 285
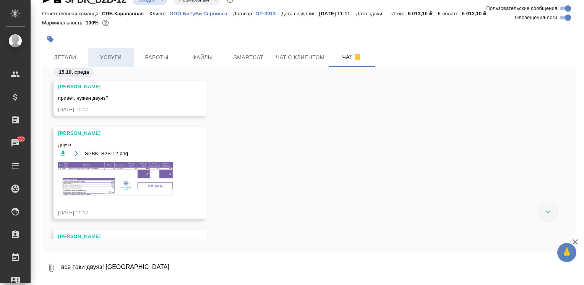
click at [119, 50] on button "Услуги" at bounding box center [111, 57] width 46 height 19
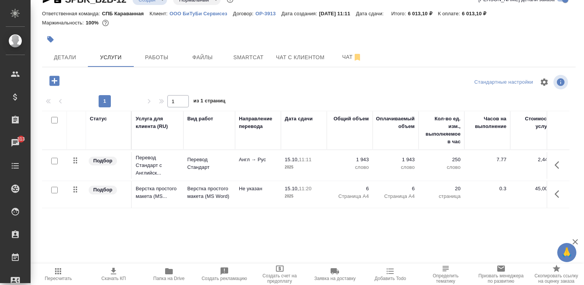
click at [555, 192] on icon "button" at bounding box center [558, 194] width 9 height 9
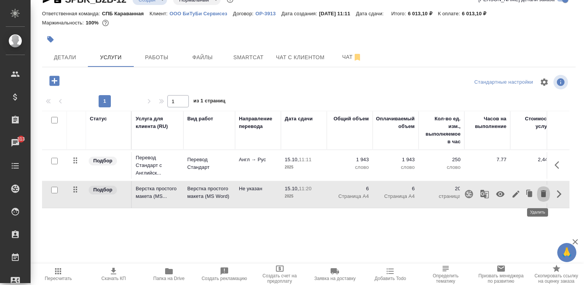
click at [539, 193] on icon "button" at bounding box center [543, 193] width 9 height 9
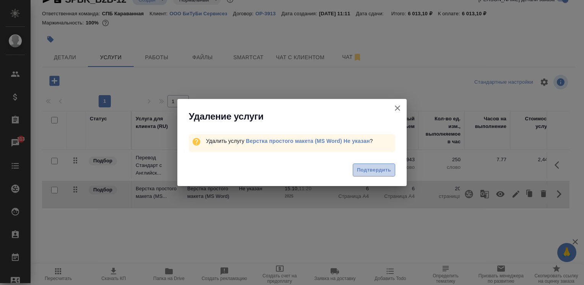
click at [375, 169] on span "Подтвердить" at bounding box center [374, 170] width 34 height 9
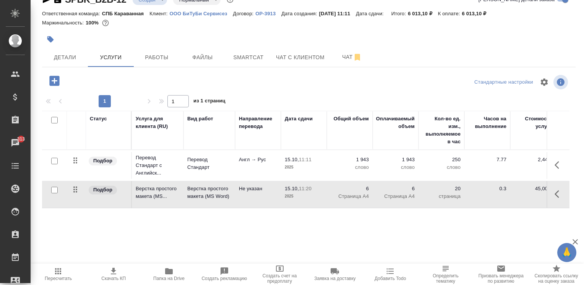
click at [47, 81] on button "button" at bounding box center [54, 81] width 21 height 16
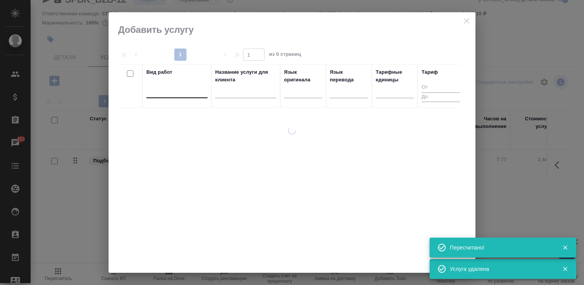
click at [181, 91] on div at bounding box center [176, 90] width 61 height 11
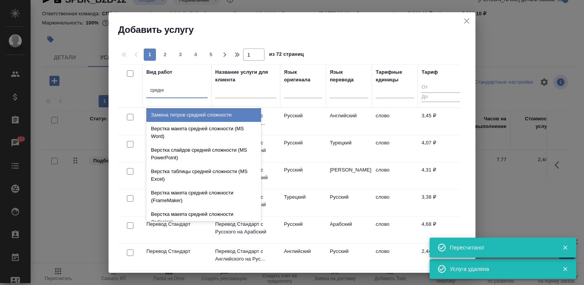
type input "средней"
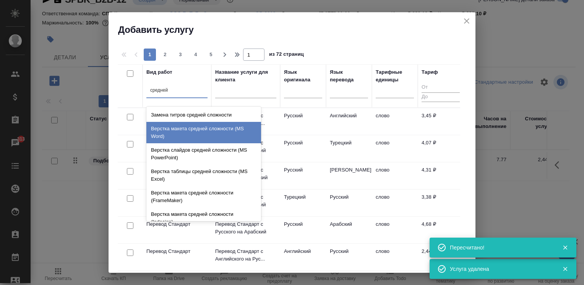
click at [205, 136] on div "Верстка макета средней сложности (MS Word)" at bounding box center [203, 132] width 115 height 21
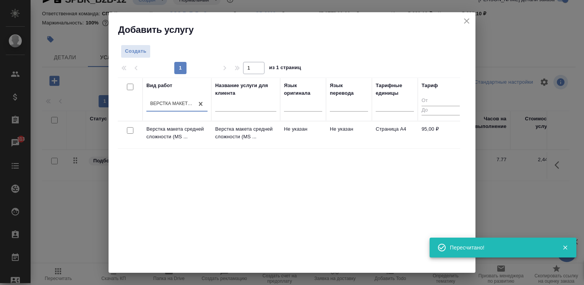
click at [304, 131] on td "Не указан" at bounding box center [303, 134] width 46 height 27
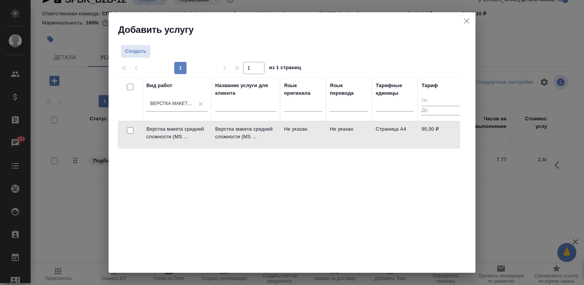
click at [304, 131] on td "Не указан" at bounding box center [303, 134] width 46 height 27
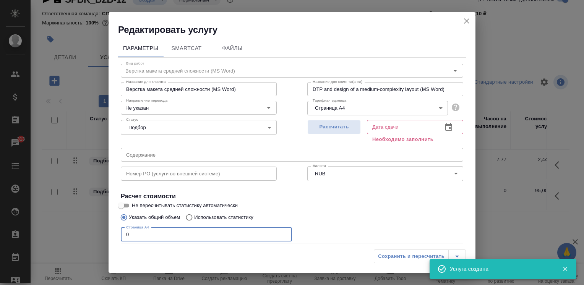
click at [160, 235] on input "0" at bounding box center [206, 235] width 171 height 14
type input "6"
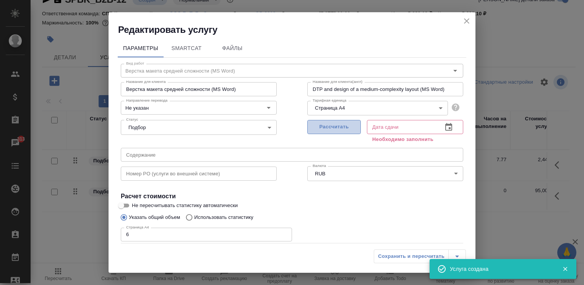
click at [321, 123] on span "Рассчитать" at bounding box center [333, 127] width 45 height 9
type input "15.10.2025 11:56"
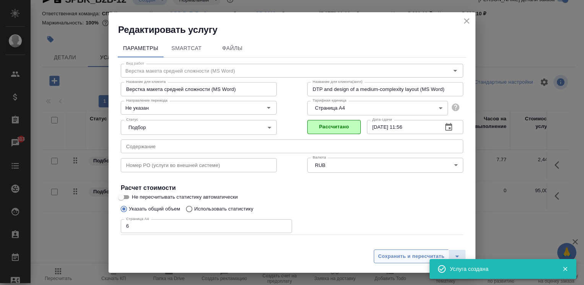
click at [416, 254] on span "Сохранить и пересчитать" at bounding box center [411, 256] width 66 height 9
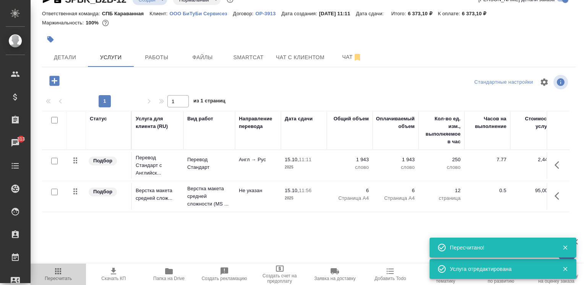
click at [61, 277] on span "Пересчитать" at bounding box center [58, 278] width 27 height 5
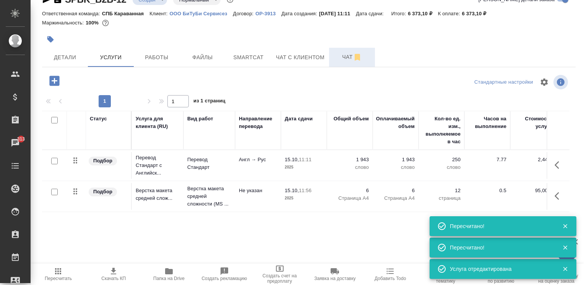
click at [341, 56] on span "Чат" at bounding box center [352, 57] width 37 height 10
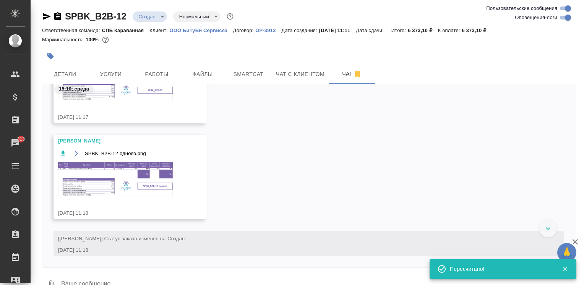
scroll to position [102, 0]
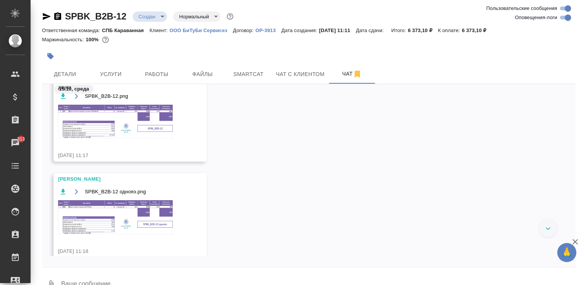
click at [135, 125] on img at bounding box center [115, 122] width 115 height 34
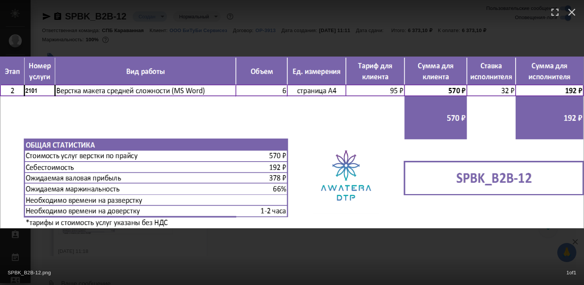
click at [306, 245] on div "SPBK_B2B-12.png 1 of 1" at bounding box center [292, 142] width 584 height 285
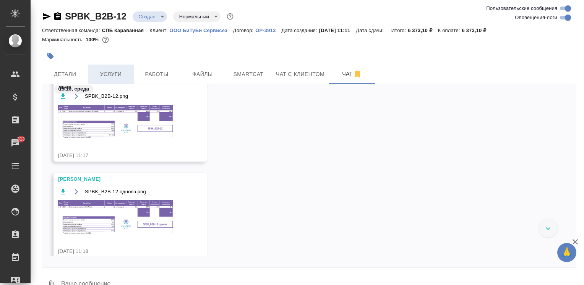
click at [110, 73] on span "Услуги" at bounding box center [110, 75] width 37 height 10
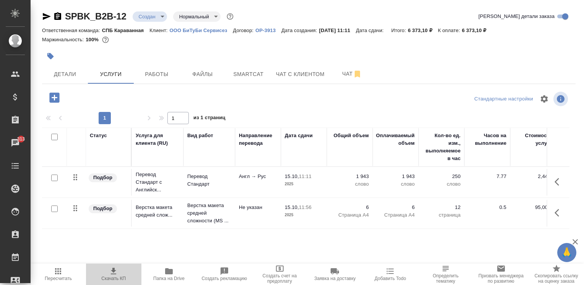
click at [120, 274] on span "Скачать КП" at bounding box center [114, 274] width 46 height 15
click at [444, 76] on div "Детали Услуги Работы Файлы Smartcat Чат с клиентом Чат" at bounding box center [308, 74] width 533 height 19
click at [554, 182] on icon "button" at bounding box center [558, 181] width 9 height 9
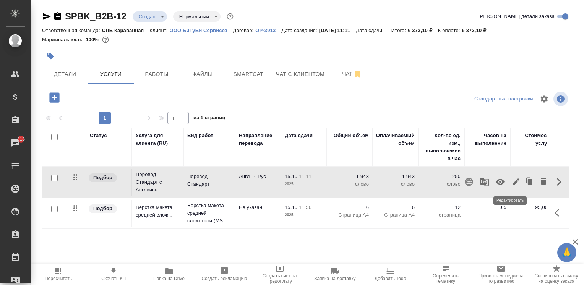
click at [511, 182] on icon "button" at bounding box center [515, 181] width 9 height 9
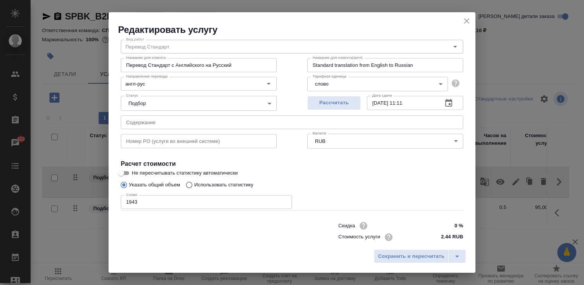
scroll to position [37, 0]
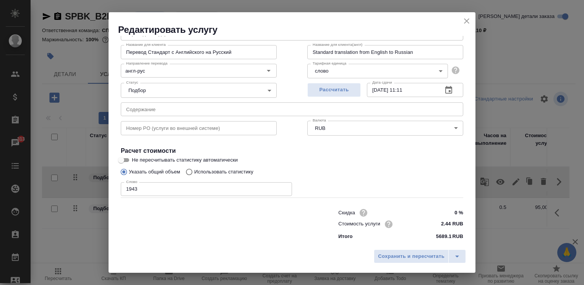
click at [451, 212] on input "0 %" at bounding box center [448, 212] width 29 height 11
type input "-30 %"
click at [414, 257] on span "Сохранить и пересчитать" at bounding box center [411, 256] width 66 height 9
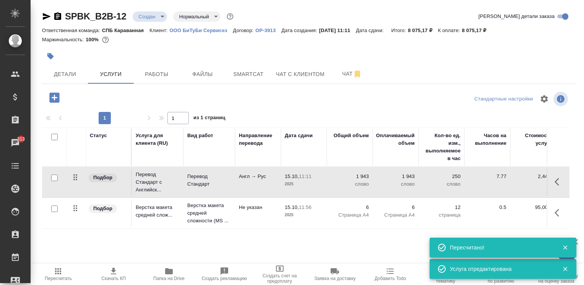
click at [67, 273] on span "Пересчитать" at bounding box center [58, 274] width 46 height 15
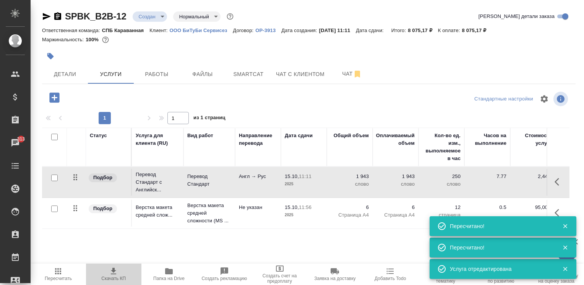
click at [112, 276] on span "Скачать КП" at bounding box center [113, 278] width 24 height 5
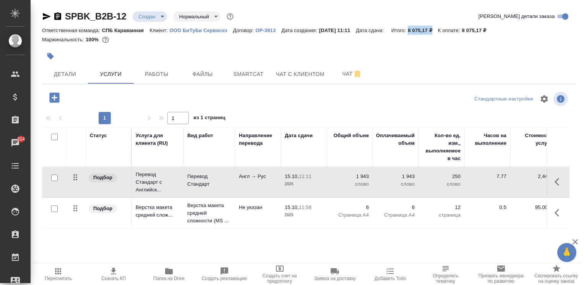
drag, startPoint x: 417, startPoint y: 31, endPoint x: 441, endPoint y: 31, distance: 23.7
click at [438, 31] on p "8 075,17 ₽" at bounding box center [423, 31] width 30 height 6
copy p "8 075,17 ₽"
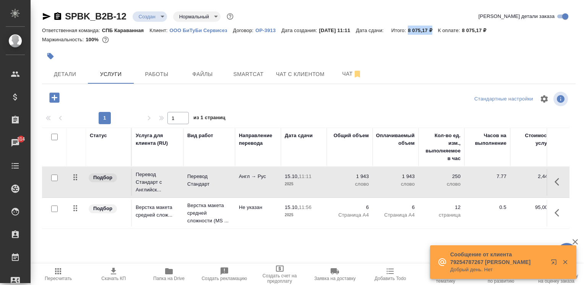
click at [554, 181] on icon "button" at bounding box center [558, 181] width 9 height 9
click at [511, 180] on icon "button" at bounding box center [515, 181] width 9 height 9
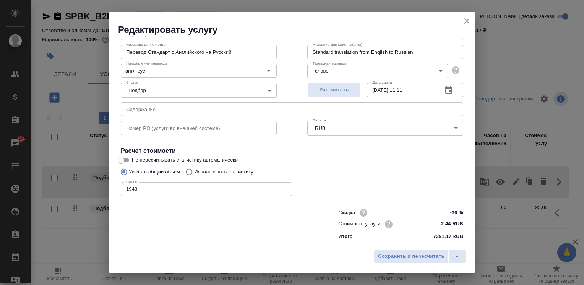
click at [452, 212] on input "-30 %" at bounding box center [448, 212] width 29 height 11
drag, startPoint x: 452, startPoint y: 212, endPoint x: 430, endPoint y: 213, distance: 21.8
click at [435, 213] on input "-30 %" at bounding box center [449, 212] width 28 height 11
click at [395, 260] on span "Сохранить и пересчитать" at bounding box center [411, 256] width 66 height 9
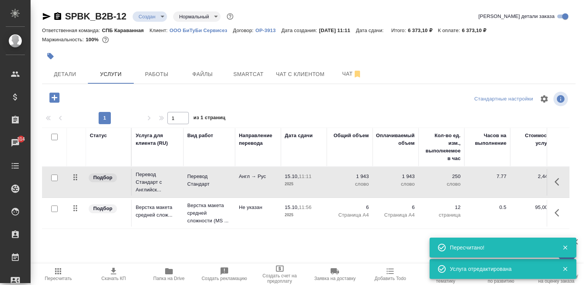
click at [550, 185] on button "button" at bounding box center [559, 182] width 18 height 18
click at [511, 180] on icon "button" at bounding box center [515, 181] width 9 height 9
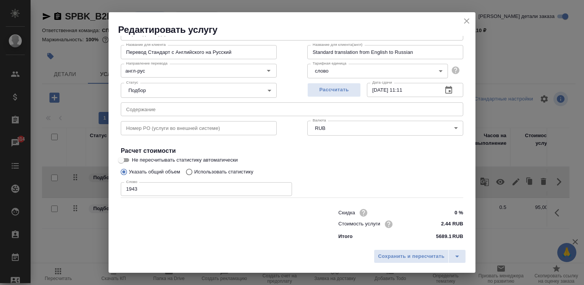
click at [465, 25] on icon "close" at bounding box center [466, 20] width 9 height 9
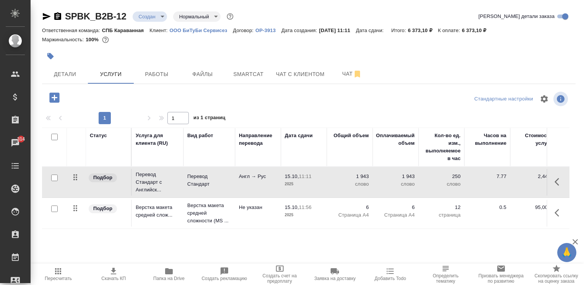
click at [60, 276] on span "Пересчитать" at bounding box center [58, 278] width 27 height 5
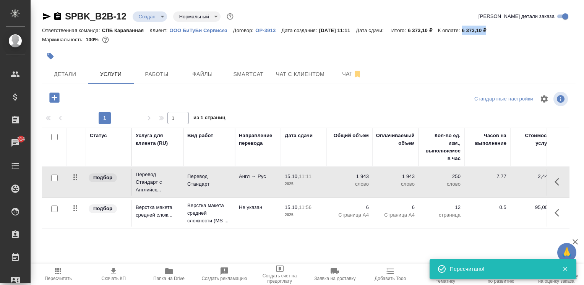
drag, startPoint x: 505, startPoint y: 28, endPoint x: 470, endPoint y: 33, distance: 35.1
click at [470, 33] on div "Ответственная команда: СПБ Караванная Клиент: ООО БиТуБи Сервисез Договор: OP-3…" at bounding box center [308, 30] width 533 height 9
copy p "6 373,10 ₽"
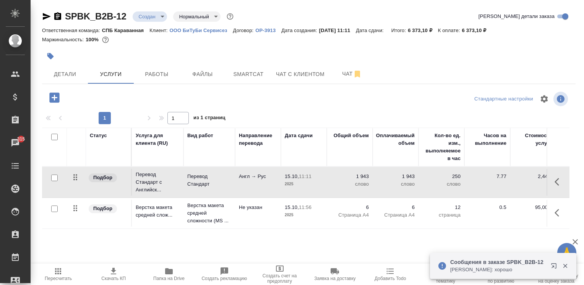
click at [379, 59] on div at bounding box center [220, 56] width 356 height 17
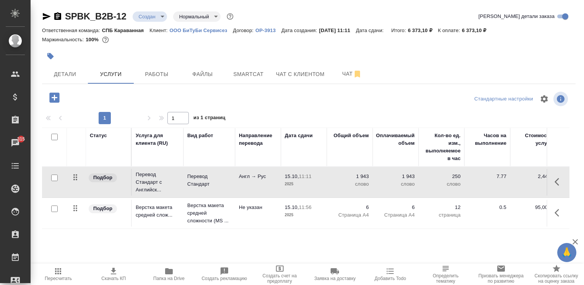
click at [267, 30] on p "OP-3913" at bounding box center [268, 31] width 26 height 6
click at [70, 73] on span "Детали" at bounding box center [65, 75] width 37 height 10
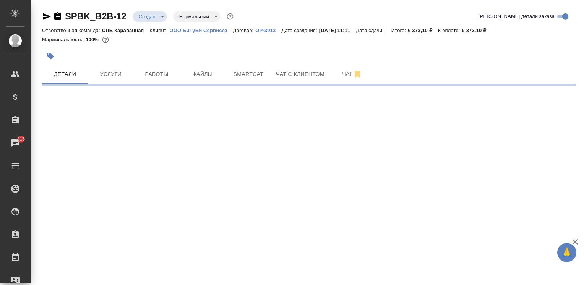
select select "RU"
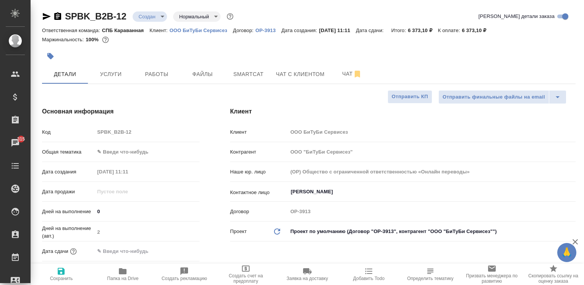
click at [120, 154] on body "🙏 .cls-1 fill:#fff; AWATERA Moskalets Alina Клиенты Спецификации Заказы 315 Чат…" at bounding box center [292, 142] width 584 height 285
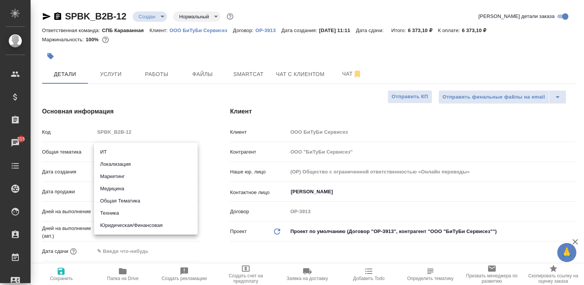
type textarea "x"
click at [119, 224] on li "Юридическая/Финансовая" at bounding box center [146, 225] width 104 height 12
type input "yr-fn"
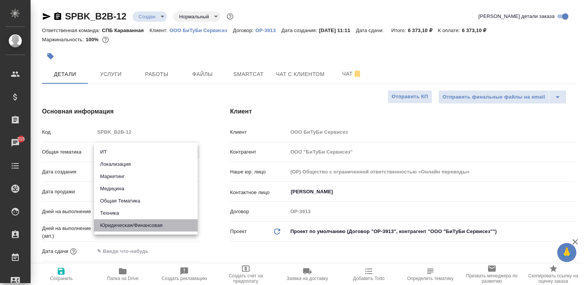
type textarea "x"
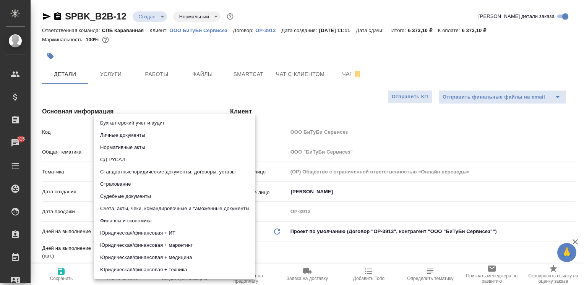
click at [123, 175] on body "🙏 .cls-1 fill:#fff; AWATERA Moskalets Alina Клиенты Спецификации Заказы 315 Чат…" at bounding box center [292, 142] width 584 height 285
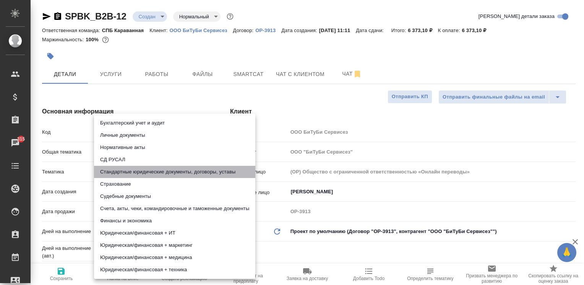
click at [138, 167] on li "Стандартные юридические документы, договоры, уставы" at bounding box center [174, 172] width 161 height 12
type textarea "x"
type input "5f647205b73bc97568ca66bf"
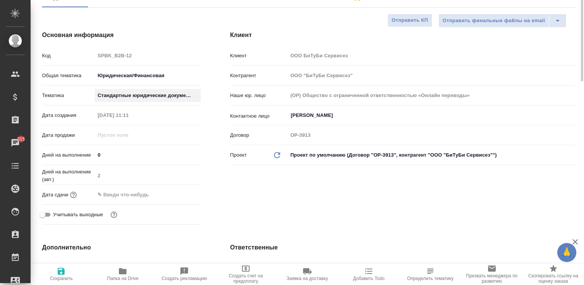
scroll to position [115, 0]
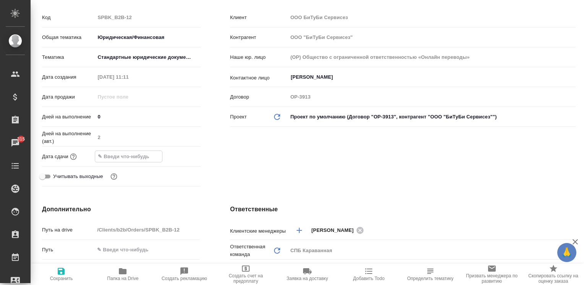
drag, startPoint x: 113, startPoint y: 160, endPoint x: 134, endPoint y: 159, distance: 21.4
click at [114, 160] on input "text" at bounding box center [128, 156] width 67 height 11
click at [179, 156] on icon "button" at bounding box center [178, 155] width 9 height 9
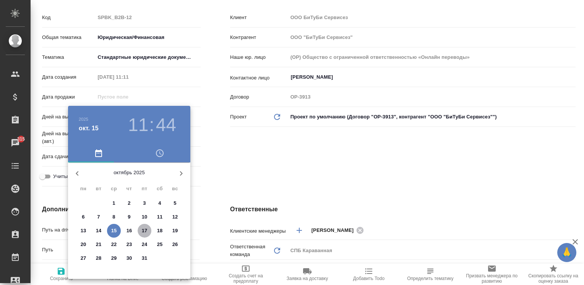
click at [142, 227] on p "17" at bounding box center [145, 231] width 6 height 8
type input "17.10.2025 11:44"
type textarea "x"
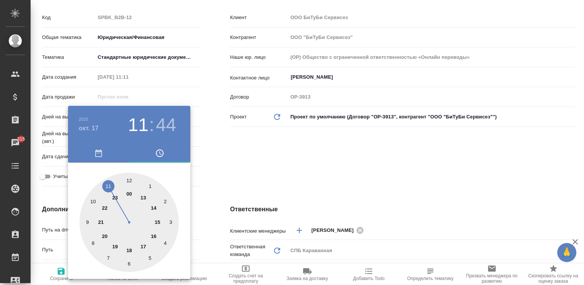
click at [128, 181] on div at bounding box center [128, 222] width 99 height 99
type input "17.10.2025 12:44"
type textarea "x"
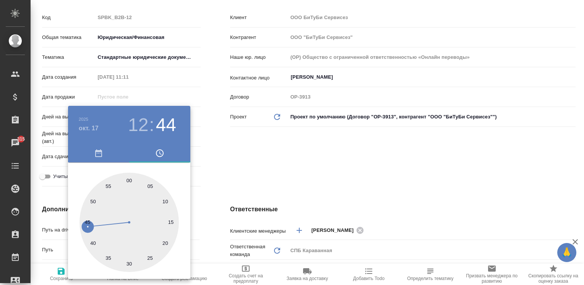
click at [129, 179] on div at bounding box center [128, 222] width 99 height 99
type input "17.10.2025 12:00"
type textarea "x"
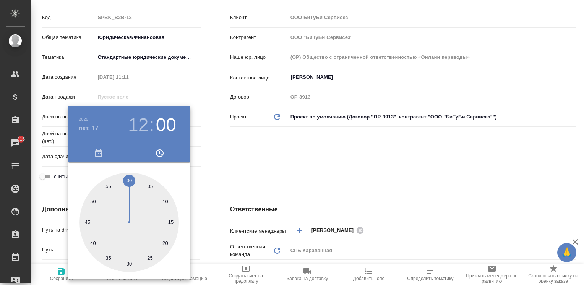
click at [295, 159] on div at bounding box center [292, 142] width 584 height 285
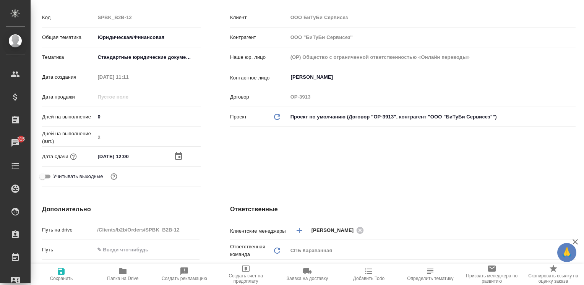
scroll to position [306, 0]
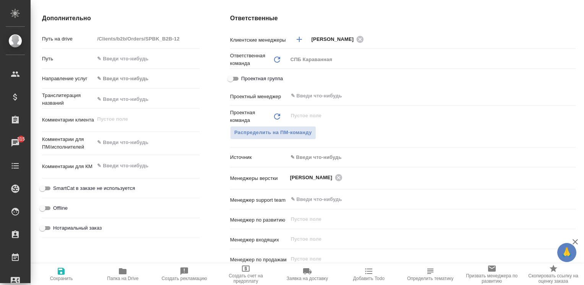
type textarea "x"
click at [117, 143] on textarea at bounding box center [146, 142] width 105 height 13
type textarea "x"
type textarea "а"
type textarea "x"
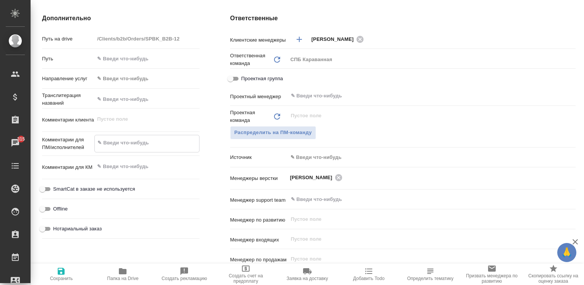
type textarea "x"
type textarea "ан"
type textarea "x"
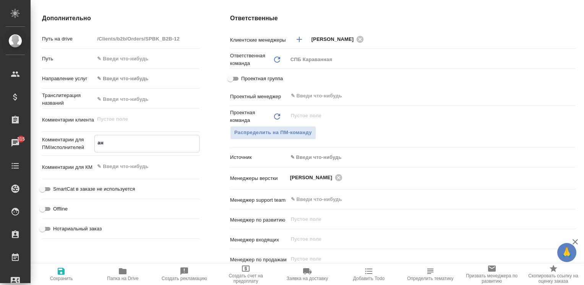
type textarea "x"
type textarea "анг"
type textarea "x"
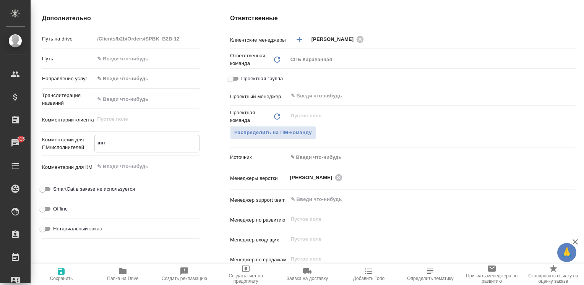
type textarea "англ"
type textarea "x"
type textarea "англ-"
type textarea "x"
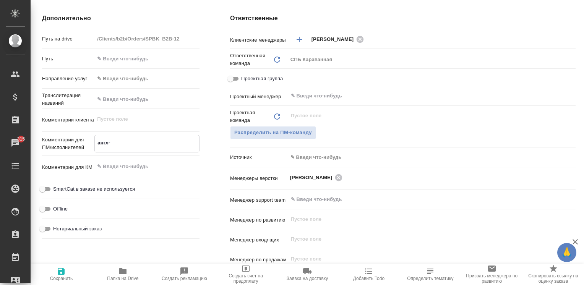
type textarea "x"
type textarea "англ-р"
type textarea "x"
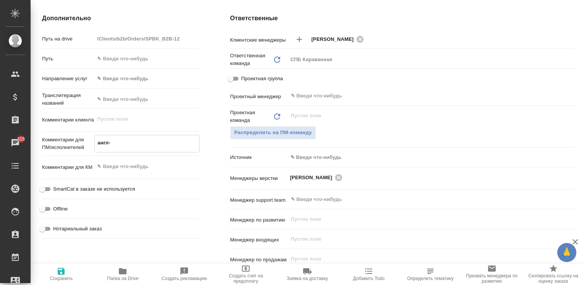
type textarea "x"
type textarea "англ-ру"
type textarea "x"
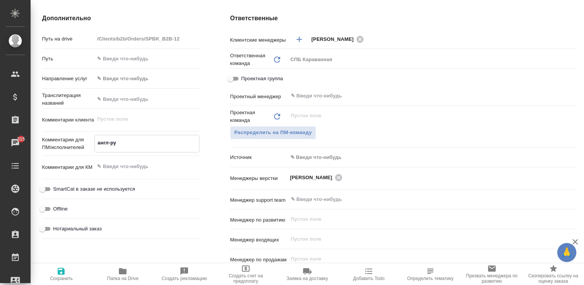
type textarea "x"
type textarea "англ-рус"
type textarea "x"
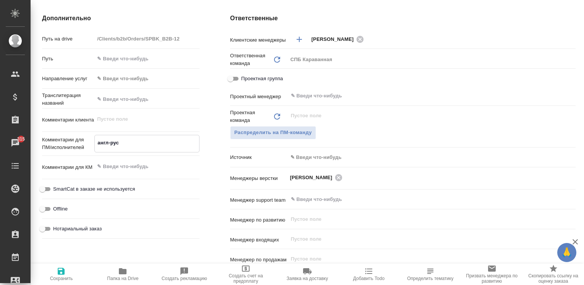
type textarea "англ-рус,"
type textarea "x"
type textarea "англ-рус,"
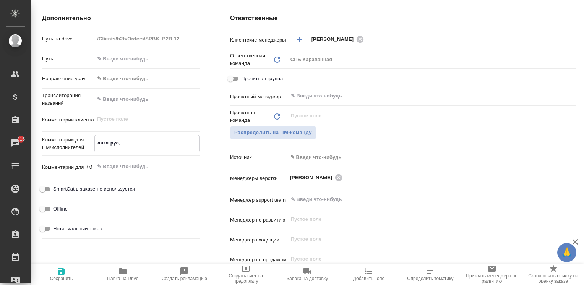
type textarea "x"
type textarea "англ-рус, д"
type textarea "x"
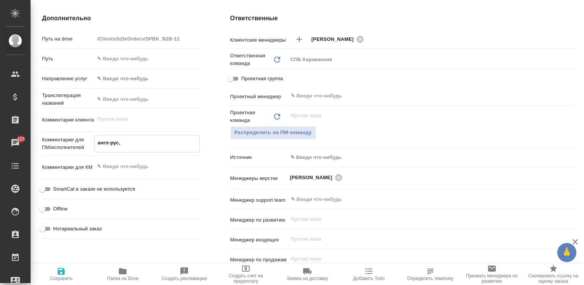
type textarea "x"
type textarea "англ-рус, дв"
type textarea "x"
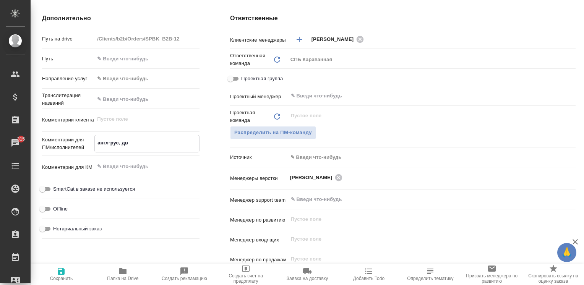
type textarea "x"
type textarea "англ-рус, дву"
type textarea "x"
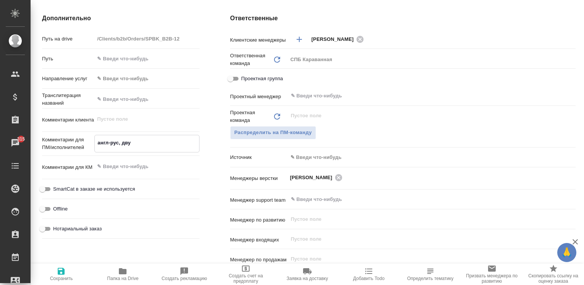
type textarea "англ-рус, двуя"
type textarea "x"
type textarea "англ-рус, двуяз"
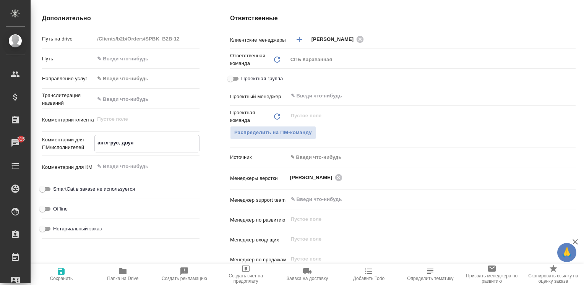
type textarea "x"
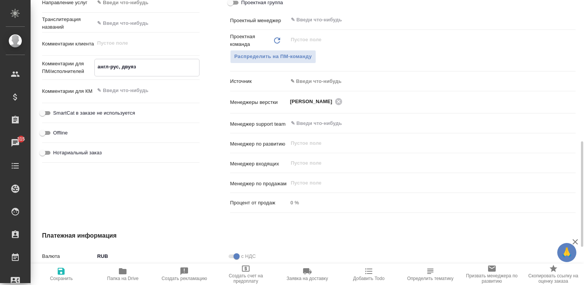
scroll to position [305, 0]
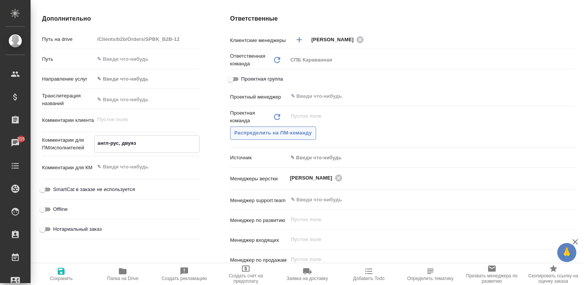
type textarea "англ-рус, двуяз"
type textarea "x"
click at [275, 139] on button "Распределить на ПМ-команду" at bounding box center [273, 132] width 86 height 13
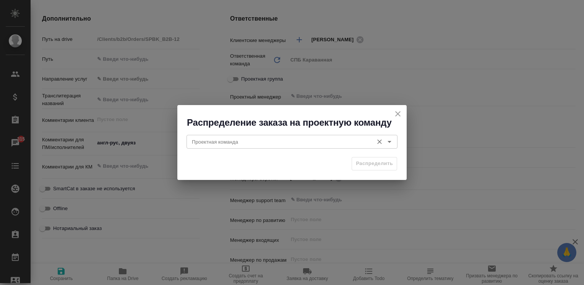
click at [245, 147] on div "Проектная команда" at bounding box center [291, 142] width 211 height 14
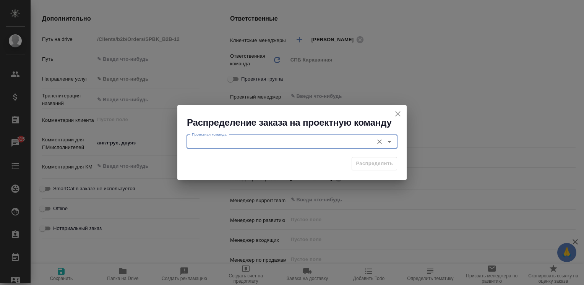
click at [245, 146] on input "Проектная команда" at bounding box center [279, 141] width 181 height 9
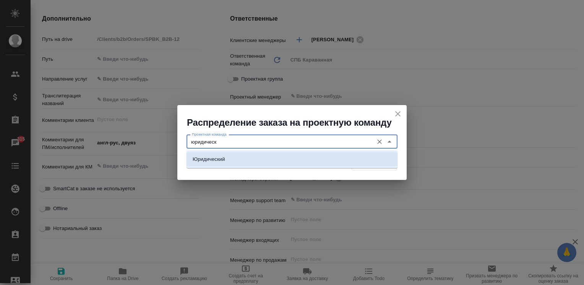
click at [270, 160] on li "Юридический" at bounding box center [291, 159] width 211 height 14
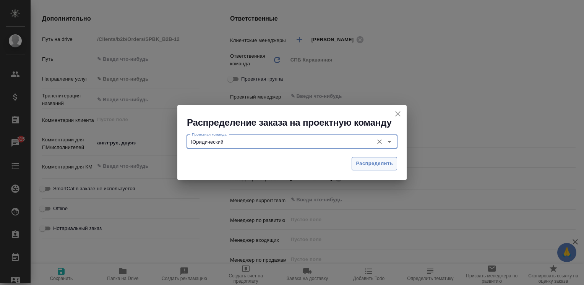
type input "Юридический"
click at [377, 159] on button "Распределить" at bounding box center [374, 163] width 45 height 13
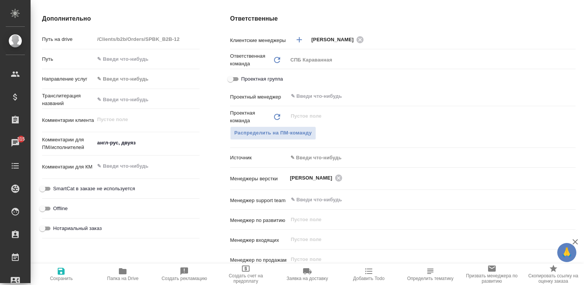
type textarea "x"
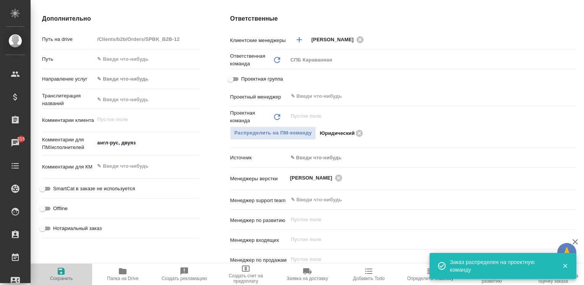
click at [70, 267] on span "Сохранить" at bounding box center [61, 274] width 52 height 15
type textarea "x"
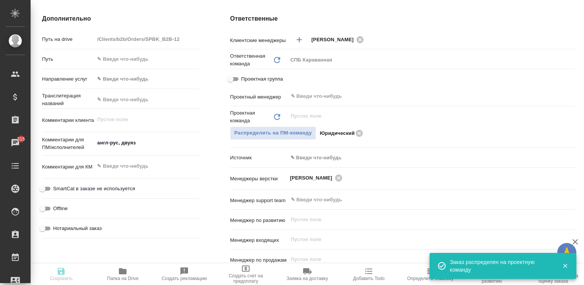
type textarea "x"
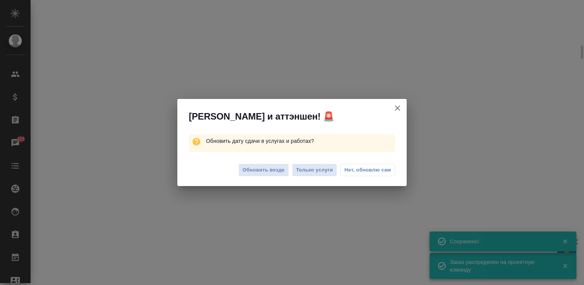
select select "RU"
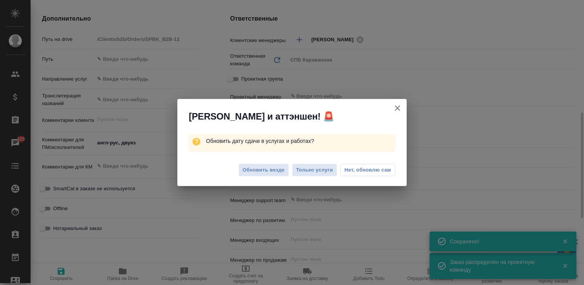
type textarea "x"
click at [262, 168] on span "Обновить везде" at bounding box center [264, 170] width 42 height 9
type textarea "x"
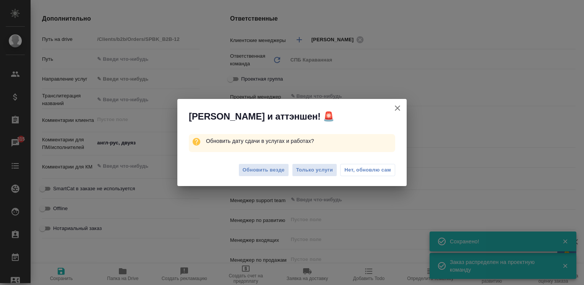
type textarea "x"
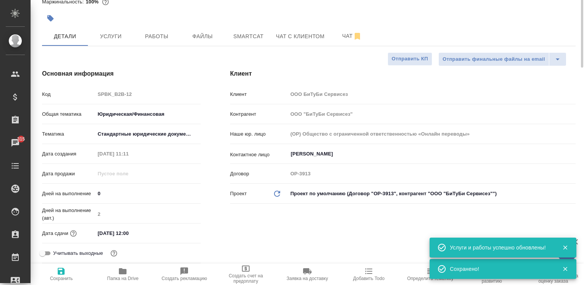
scroll to position [0, 0]
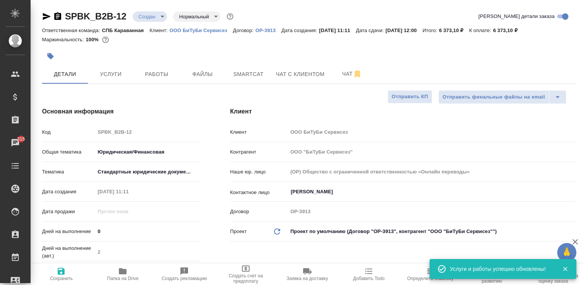
type textarea "x"
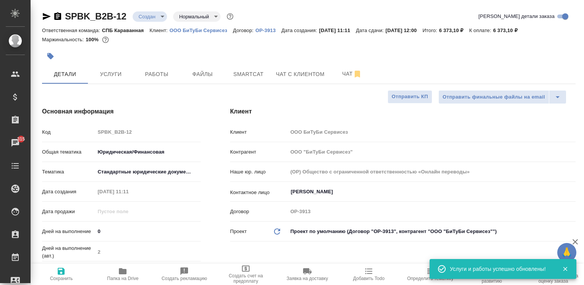
type textarea "x"
click at [189, 31] on p "ООО БиТуБи Сервисез" at bounding box center [201, 31] width 63 height 6
type textarea "x"
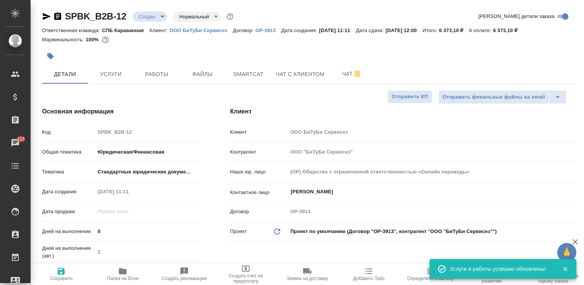
type textarea "x"
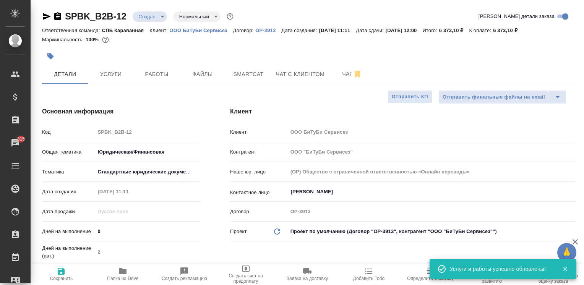
type textarea "x"
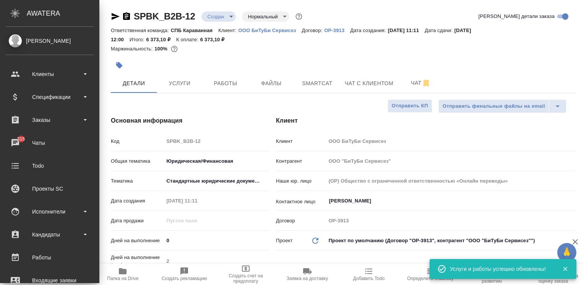
type textarea "x"
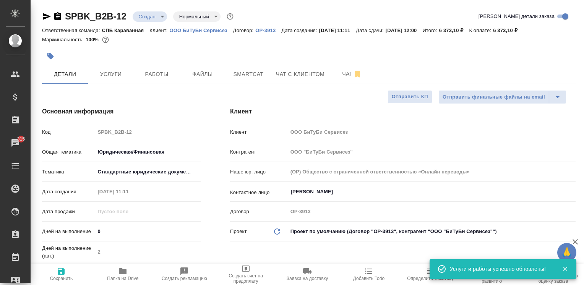
click at [58, 16] on icon "button" at bounding box center [57, 16] width 9 height 9
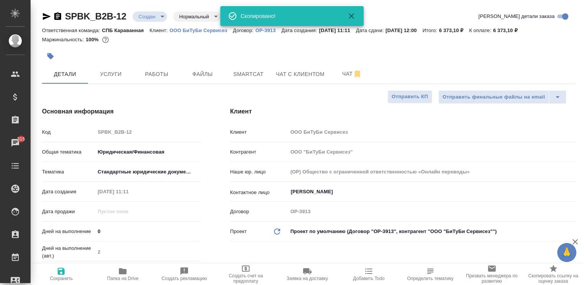
type textarea "x"
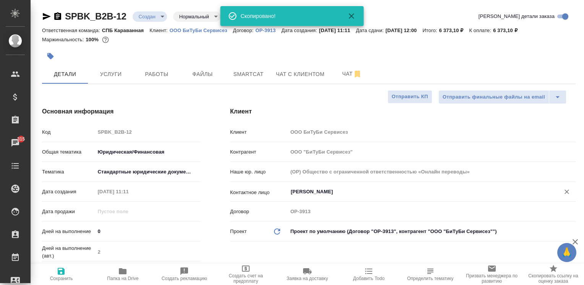
type textarea "x"
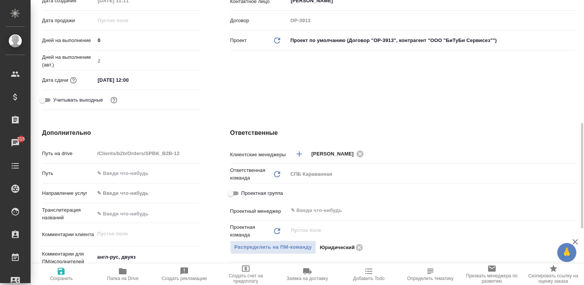
scroll to position [229, 0]
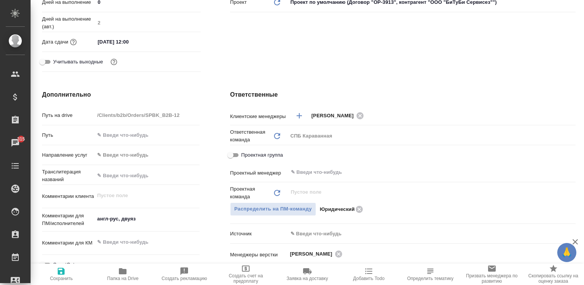
click at [549, 96] on h4 "Ответственные" at bounding box center [402, 94] width 345 height 9
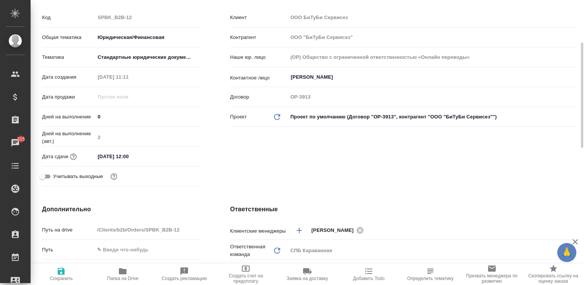
type textarea "x"
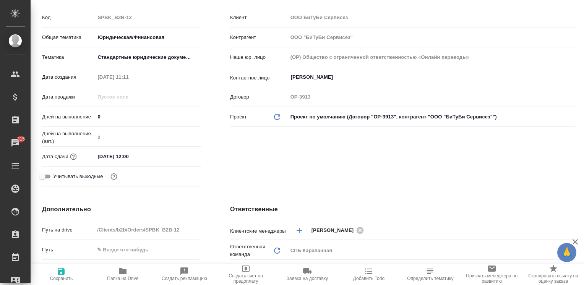
type textarea "x"
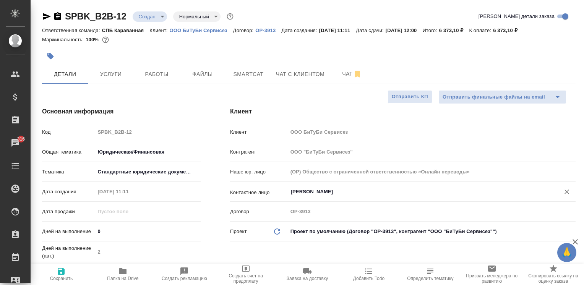
click at [316, 191] on input "Веселов Всеволод" at bounding box center [419, 191] width 258 height 9
click at [194, 92] on div "Основная информация Код SPBK_B2B-12 Общая тематика Юридическая/Финансовая yr-fn…" at bounding box center [121, 206] width 188 height 228
type textarea "x"
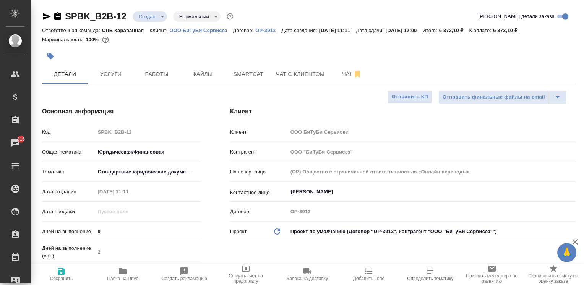
type textarea "x"
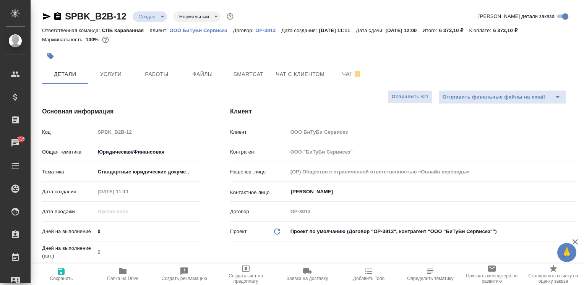
type textarea "x"
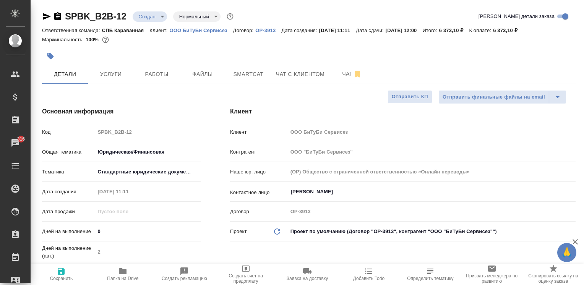
type textarea "x"
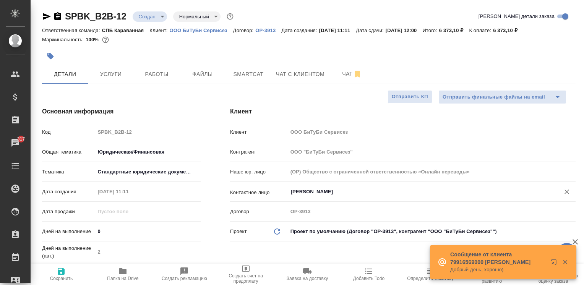
click at [400, 190] on input "Веселов Всеволод" at bounding box center [419, 191] width 258 height 9
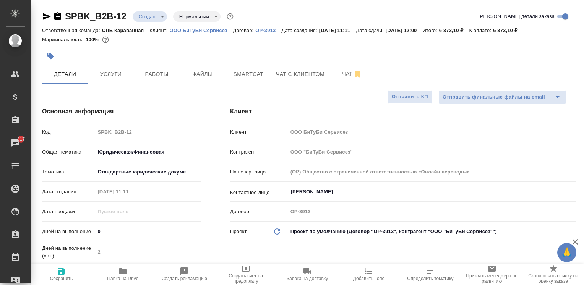
click at [179, 114] on h4 "Основная информация" at bounding box center [120, 111] width 157 height 9
click at [107, 76] on span "Услуги" at bounding box center [110, 75] width 37 height 10
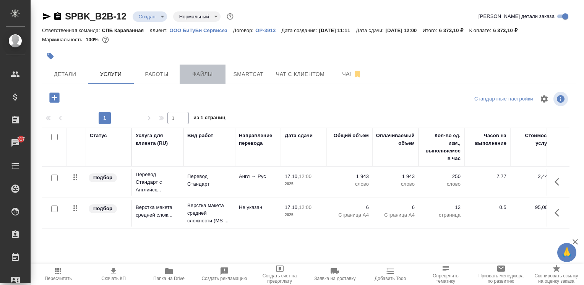
click at [190, 74] on span "Файлы" at bounding box center [202, 75] width 37 height 10
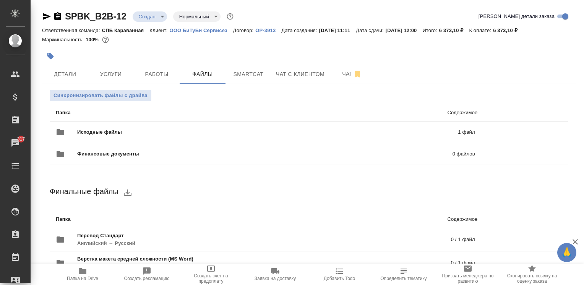
click at [159, 19] on body "🙏 .cls-1 fill:#fff; AWATERA Moskalets Alina Клиенты Спецификации Заказы 317 Чат…" at bounding box center [292, 142] width 584 height 285
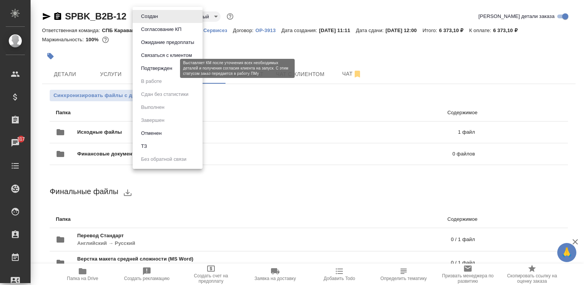
click at [159, 65] on button "Подтвержден" at bounding box center [157, 68] width 36 height 8
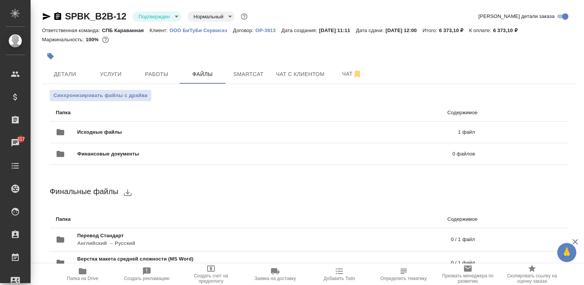
click at [181, 30] on p "ООО БиТуБи Сервисез" at bounding box center [201, 31] width 63 height 6
click at [71, 78] on span "Детали" at bounding box center [65, 75] width 37 height 10
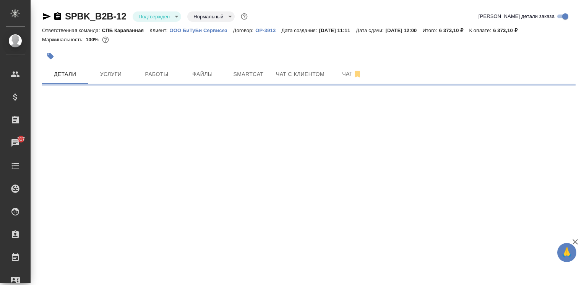
select select "RU"
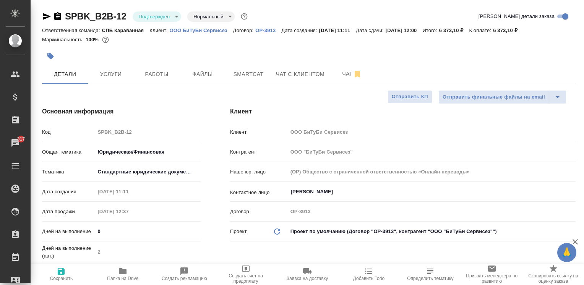
type textarea "x"
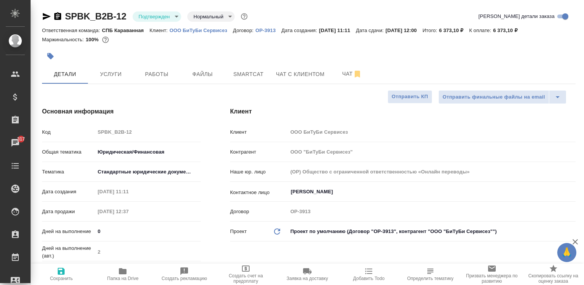
type textarea "x"
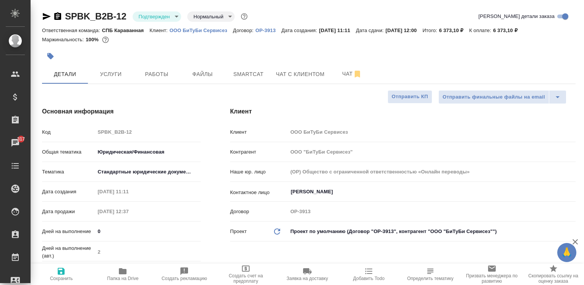
type textarea "x"
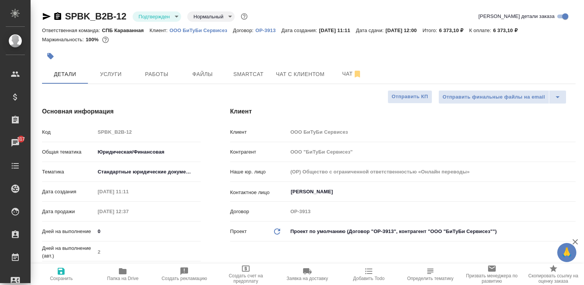
type textarea "x"
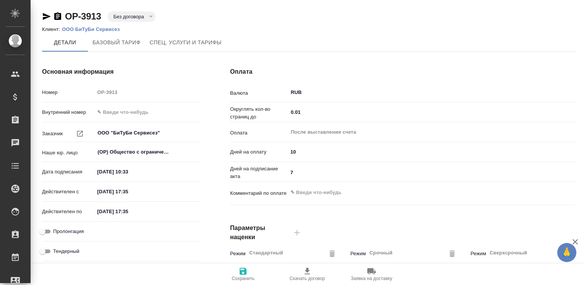
type input "Базовый ТП 2025"
type input "Стандартный шаблон - [PHONE_NUMBER] - ВЫБЕРИ МЕНЯ!"
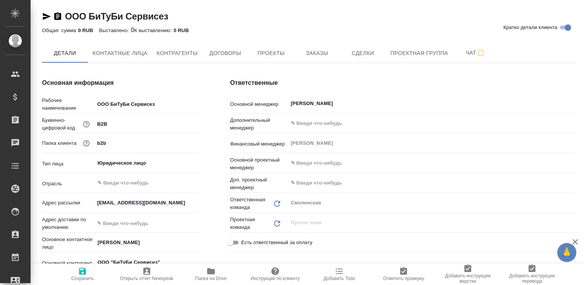
drag, startPoint x: 44, startPoint y: 13, endPoint x: 135, endPoint y: 39, distance: 94.5
click at [44, 13] on icon "button" at bounding box center [46, 16] width 9 height 9
click at [225, 55] on span "Договоры" at bounding box center [225, 54] width 37 height 10
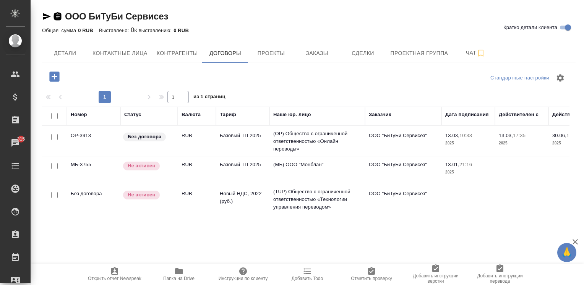
click at [53, 16] on icon "button" at bounding box center [57, 16] width 9 height 9
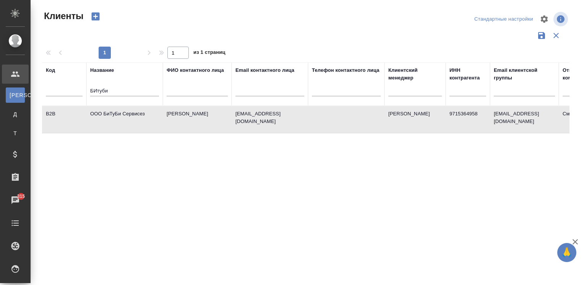
select select "RU"
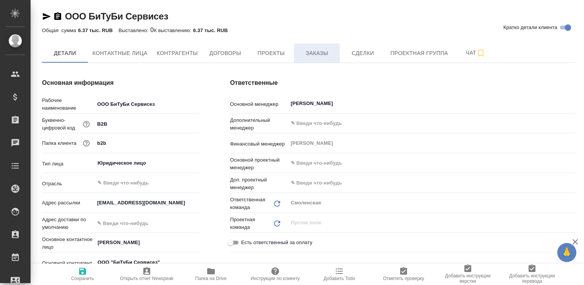
click at [325, 54] on span "Заказы" at bounding box center [316, 54] width 37 height 10
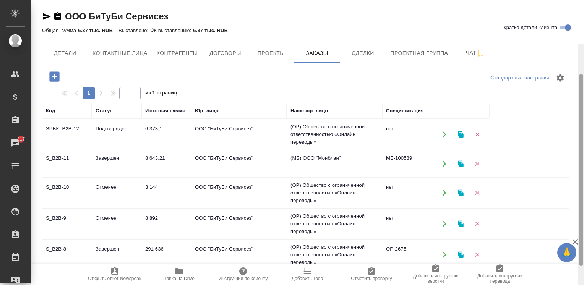
drag, startPoint x: 580, startPoint y: 121, endPoint x: 568, endPoint y: 16, distance: 105.8
click at [568, 16] on div "ООО БиТуБи Сервисез Кратко детали клиента Общая сумма 6.37 тыс. RUB Выставлено:…" at bounding box center [307, 142] width 553 height 285
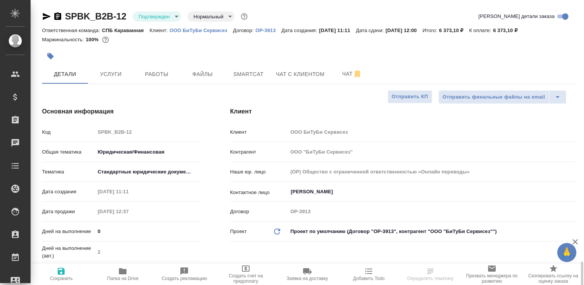
select select "RU"
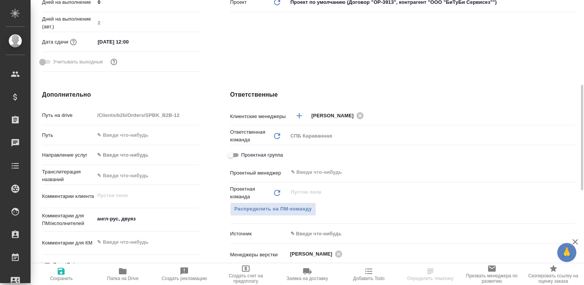
scroll to position [267, 0]
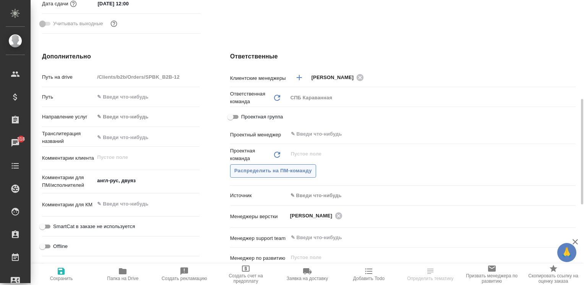
click at [289, 165] on button "Распределить на ПМ-команду" at bounding box center [273, 170] width 86 height 13
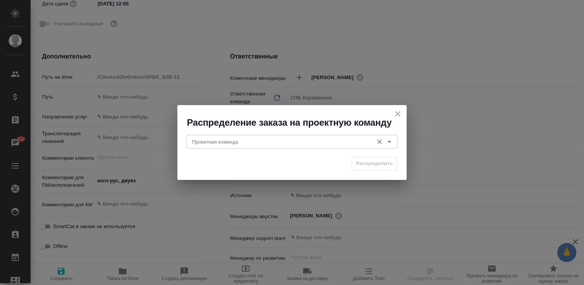
drag, startPoint x: 277, startPoint y: 135, endPoint x: 277, endPoint y: 139, distance: 4.6
click at [277, 138] on div "Проектная команда" at bounding box center [291, 142] width 211 height 14
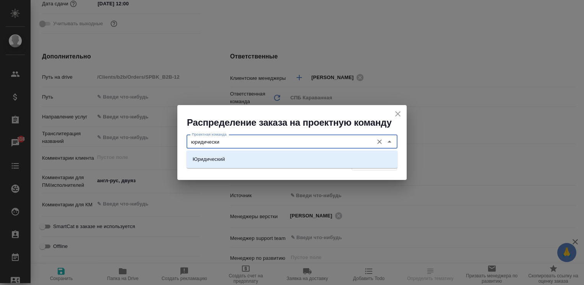
type input "юридический"
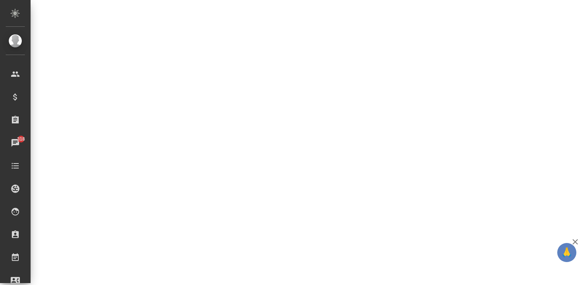
click at [206, 163] on div ".cls-1 fill:#fff; AWATERA [PERSON_NAME] Спецификации Заказы 318 Чаты Todo Проек…" at bounding box center [292, 142] width 584 height 285
select select "RU"
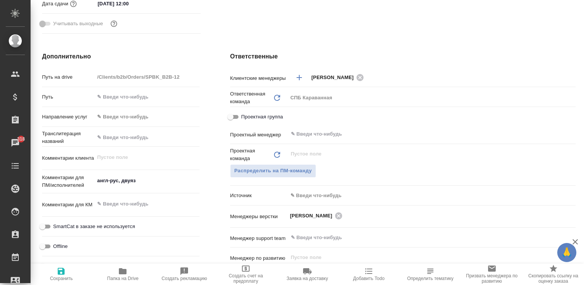
type textarea "x"
click at [297, 170] on span "Распределить на ПМ-команду" at bounding box center [273, 171] width 78 height 9
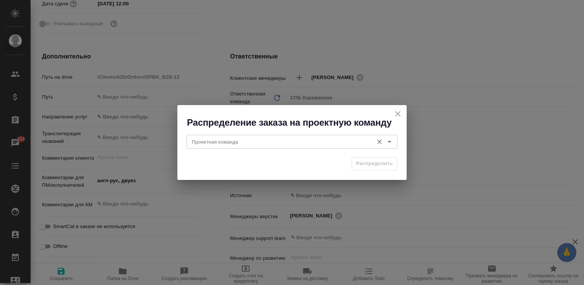
click at [257, 143] on input "Проектная команда" at bounding box center [279, 141] width 181 height 9
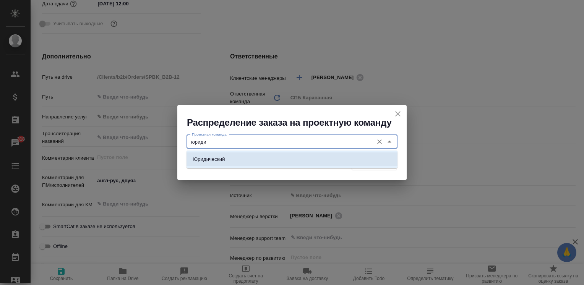
click at [242, 157] on li "Юридический" at bounding box center [291, 159] width 211 height 14
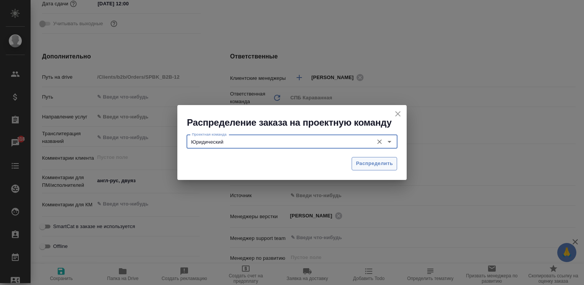
type input "Юридический"
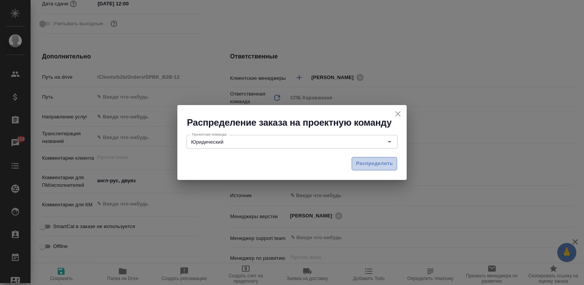
click at [366, 166] on span "Распределить" at bounding box center [374, 163] width 37 height 9
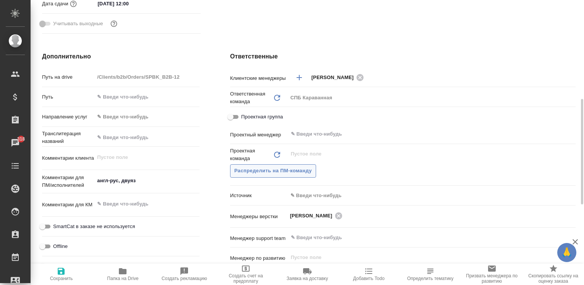
type textarea "x"
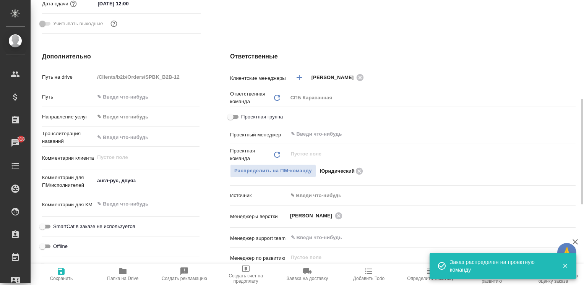
click at [58, 270] on icon "button" at bounding box center [61, 271] width 9 height 9
type textarea "x"
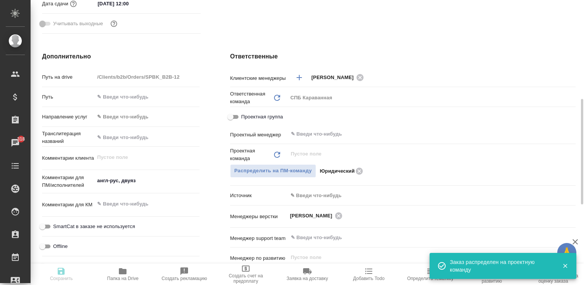
type textarea "x"
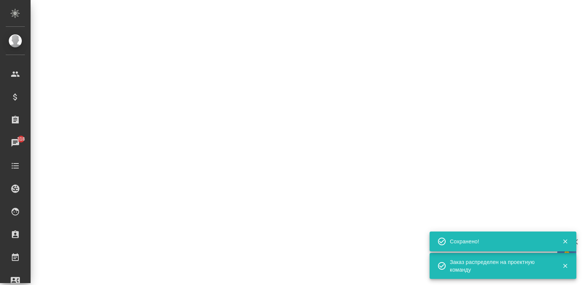
select select "RU"
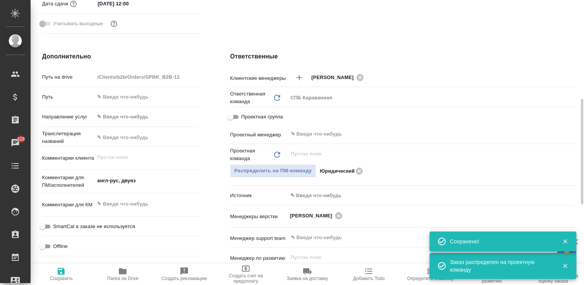
type textarea "x"
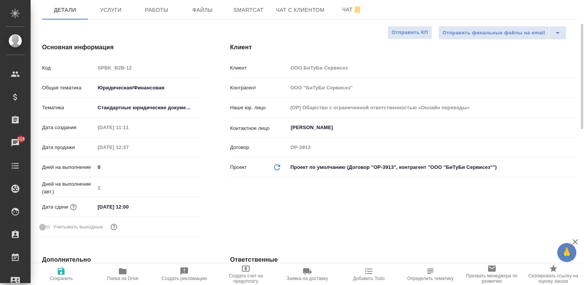
scroll to position [0, 0]
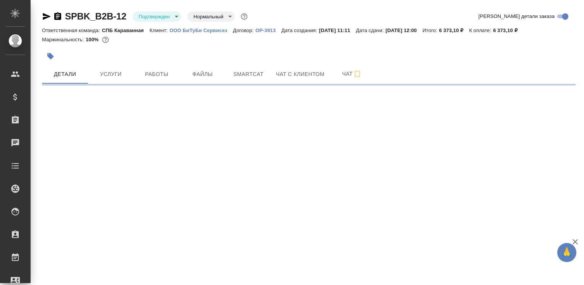
select select "RU"
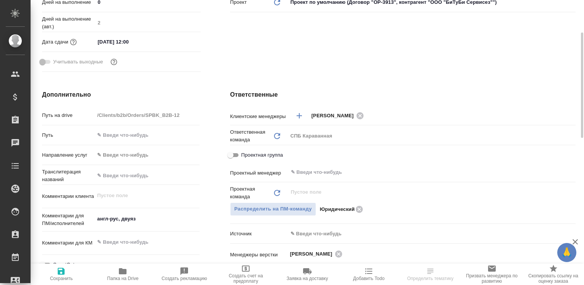
type textarea "x"
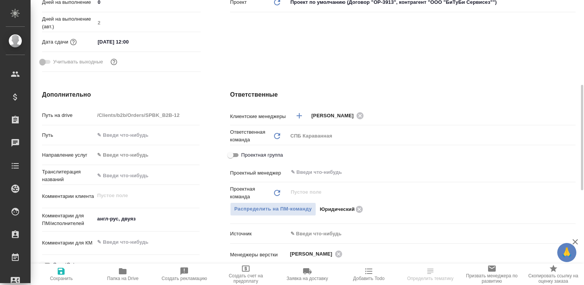
type textarea "x"
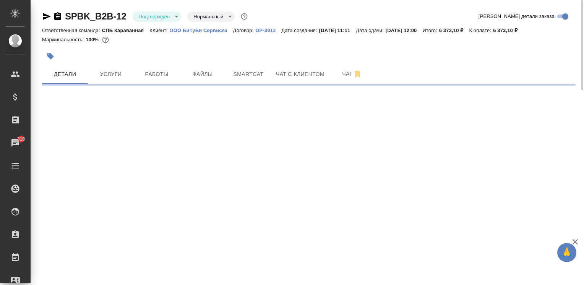
select select "RU"
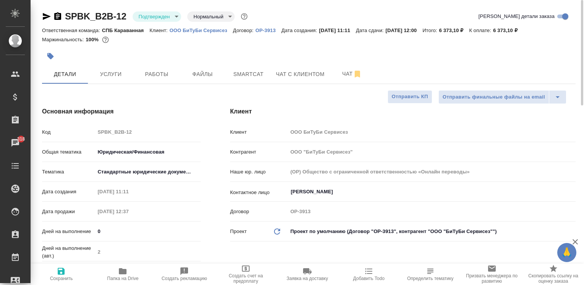
type textarea "x"
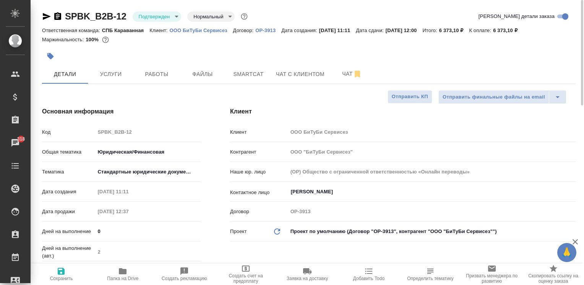
type textarea "x"
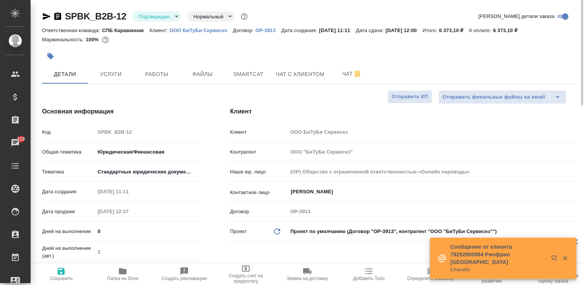
type textarea "x"
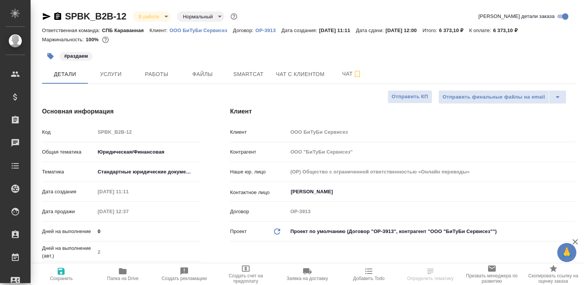
select select "RU"
type textarea "x"
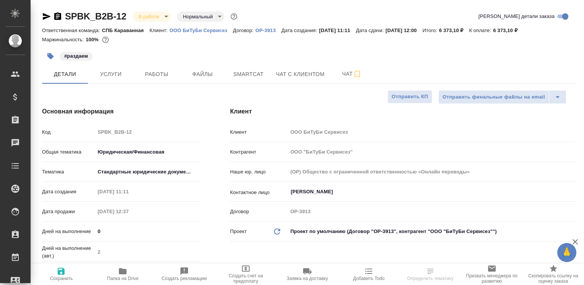
type textarea "x"
click at [339, 71] on span "Чат" at bounding box center [352, 74] width 37 height 10
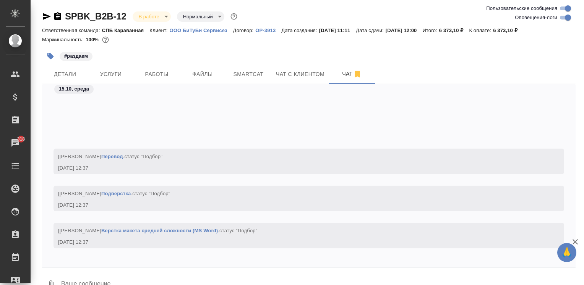
scroll to position [954, 0]
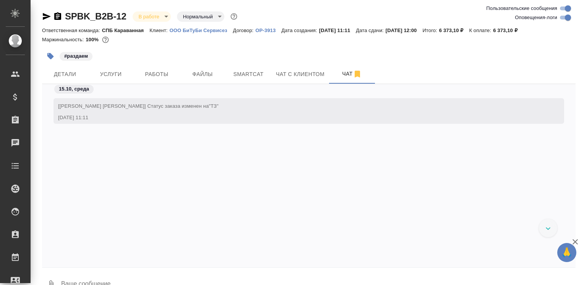
scroll to position [954, 0]
